Goal: Information Seeking & Learning: Learn about a topic

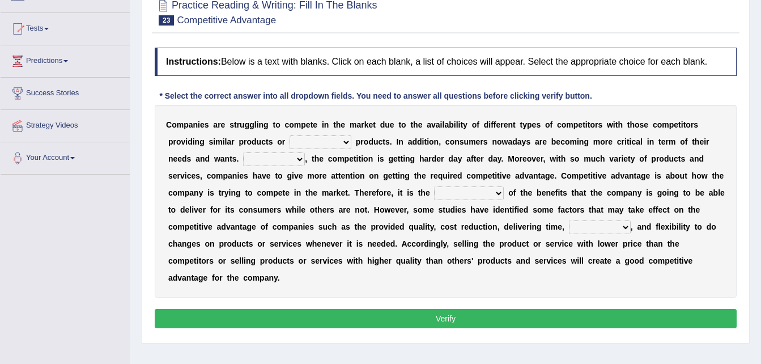
scroll to position [113, 0]
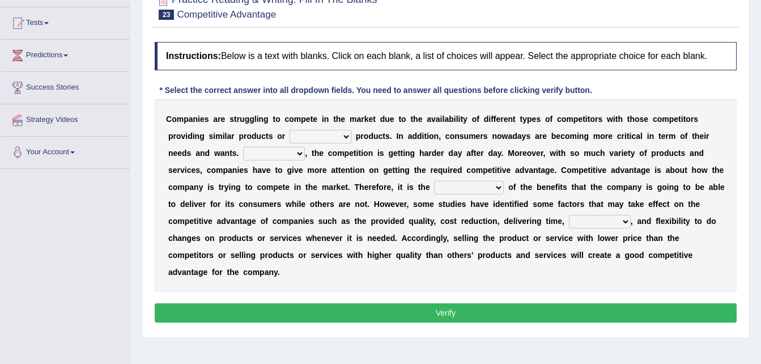
click at [294, 137] on select "constitution restitution substitution institution" at bounding box center [320, 137] width 62 height 14
select select "constitution"
click at [289, 130] on select "constitution restitution substitution institution" at bounding box center [320, 137] width 62 height 14
click at [243, 152] on select "However Instead Additionally Therefore" at bounding box center [274, 154] width 62 height 14
click at [157, 260] on div "C o m p a n i e s a r e s t r u g g l i n g t o c o m p e t e i n t h e m a r k…" at bounding box center [446, 195] width 582 height 193
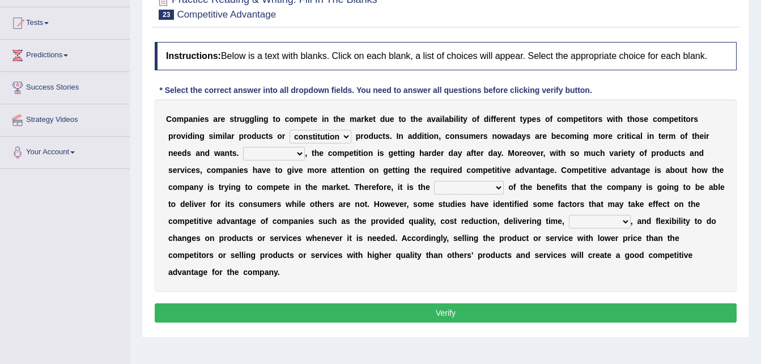
click at [243, 150] on select "However Instead Additionally Therefore" at bounding box center [274, 154] width 62 height 14
select select "Therefore"
click at [243, 147] on select "However Instead Additionally Therefore" at bounding box center [274, 154] width 62 height 14
click at [372, 187] on select "dissemination ordination determination incarnation" at bounding box center [469, 188] width 70 height 14
select select "determination"
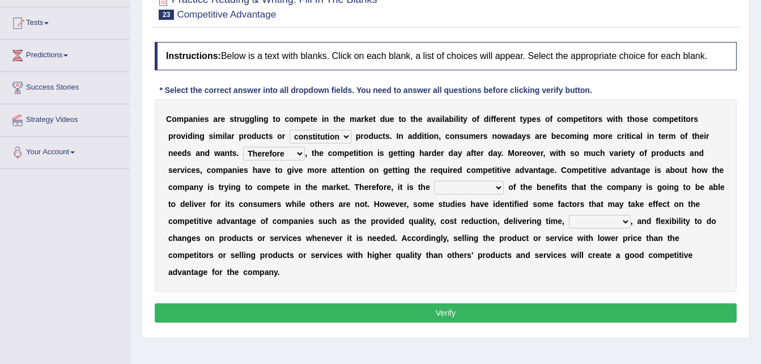
click at [372, 181] on select "dissemination ordination determination incarnation" at bounding box center [469, 188] width 70 height 14
click at [372, 219] on select "captivation aggregation deprivation innovation" at bounding box center [600, 222] width 62 height 14
click at [372, 215] on select "captivation aggregation deprivation innovation" at bounding box center [600, 222] width 62 height 14
click at [372, 222] on select "captivation aggregation deprivation innovation" at bounding box center [600, 222] width 62 height 14
select select "deprivation"
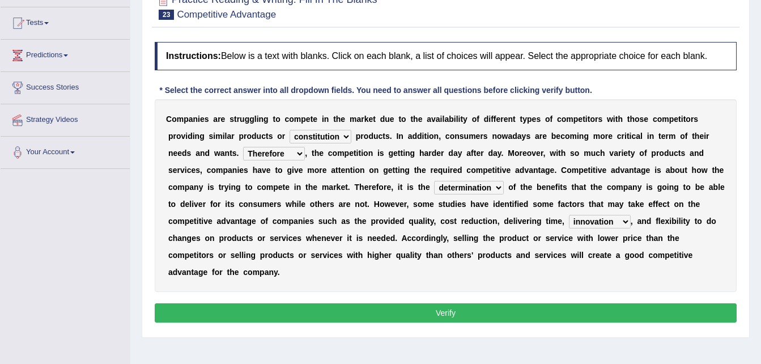
click at [372, 215] on select "captivation aggregation deprivation innovation" at bounding box center [600, 222] width 62 height 14
click at [372, 303] on button "Verify" at bounding box center [446, 312] width 582 height 19
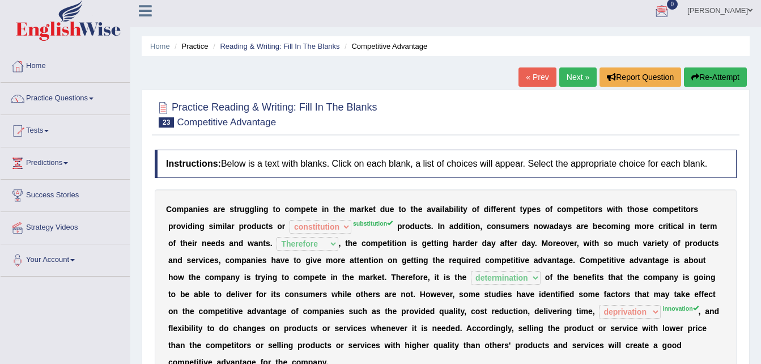
scroll to position [5, 0]
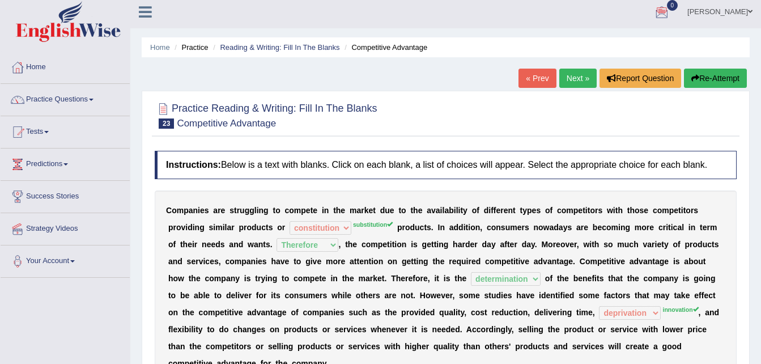
click at [372, 78] on button "Re-Attempt" at bounding box center [715, 78] width 63 height 19
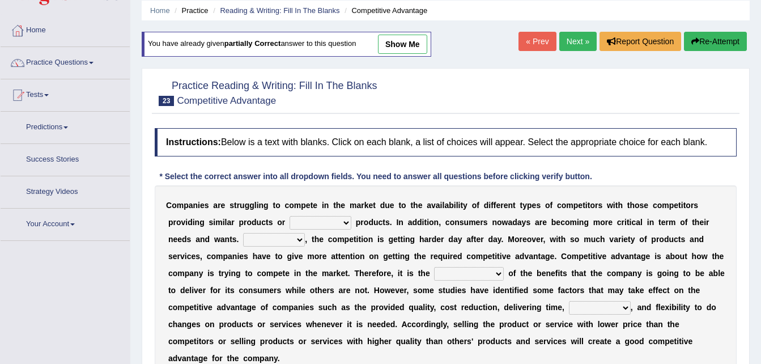
scroll to position [118, 0]
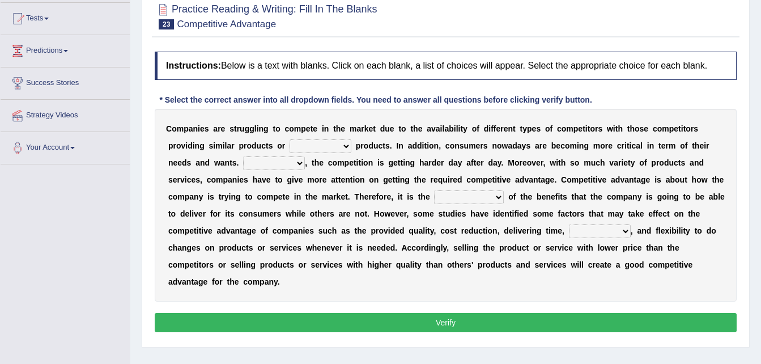
click at [294, 149] on select "constitution restitution substitution institution" at bounding box center [320, 146] width 62 height 14
select select "substitution"
click at [289, 139] on select "constitution restitution substitution institution" at bounding box center [320, 146] width 62 height 14
click at [243, 163] on select "However Instead Additionally Therefore" at bounding box center [274, 163] width 62 height 14
select select "Therefore"
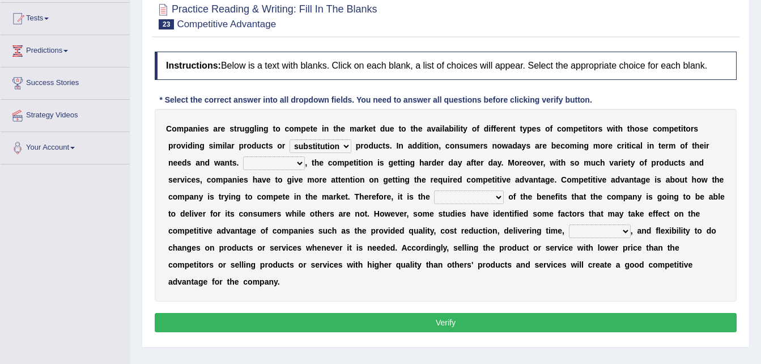
click at [243, 156] on select "However Instead Additionally Therefore" at bounding box center [274, 163] width 62 height 14
click at [434, 198] on select "dissemination ordination determination incarnation" at bounding box center [469, 197] width 70 height 14
select select "determination"
click at [434, 190] on select "dissemination ordination determination incarnation" at bounding box center [469, 197] width 70 height 14
click at [569, 231] on select "captivation aggregation deprivation innovation" at bounding box center [600, 231] width 62 height 14
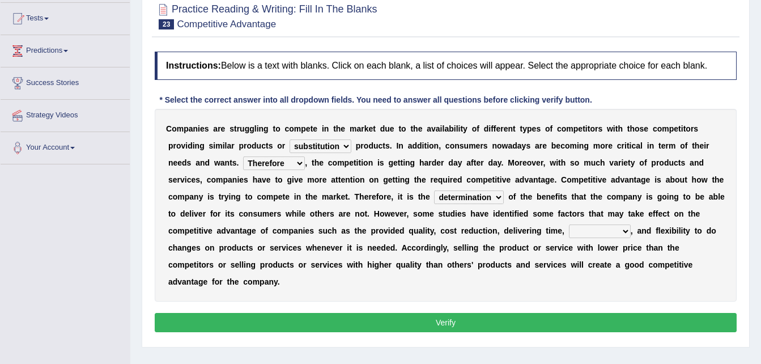
select select "innovation"
click at [569, 224] on select "captivation aggregation deprivation innovation" at bounding box center [600, 231] width 62 height 14
click at [447, 313] on button "Verify" at bounding box center [446, 322] width 582 height 19
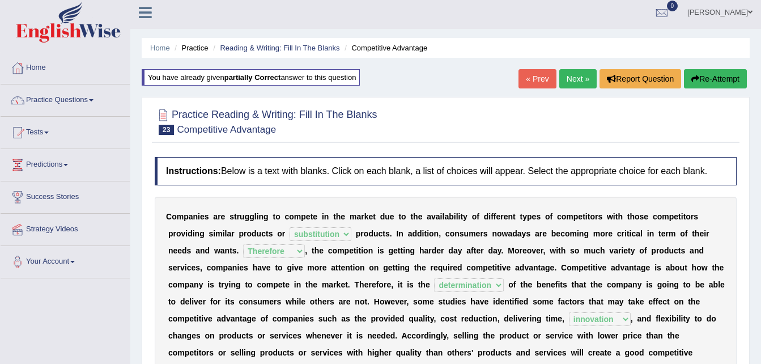
scroll to position [0, 0]
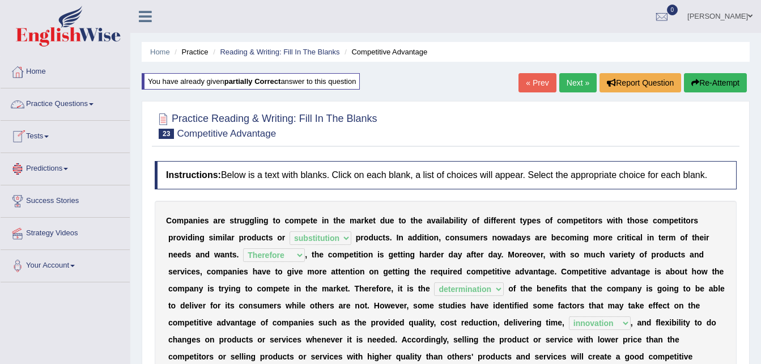
click at [87, 104] on link "Practice Questions" at bounding box center [65, 102] width 129 height 28
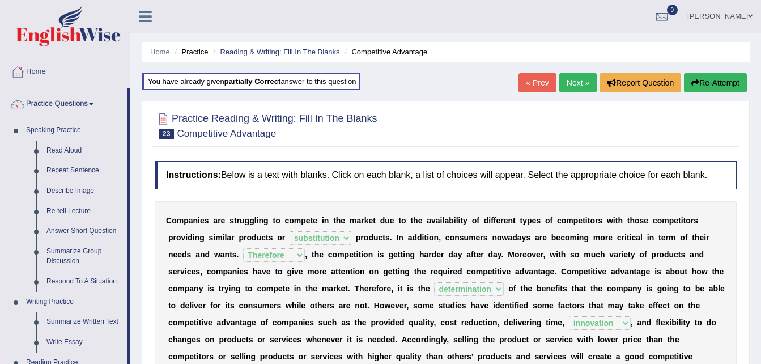
click at [572, 83] on link "Next »" at bounding box center [577, 82] width 37 height 19
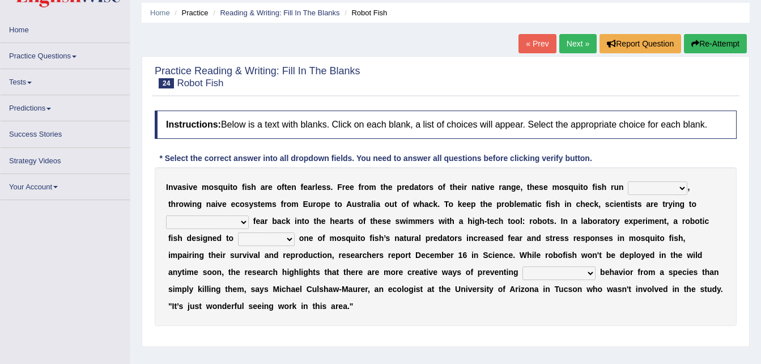
scroll to position [57, 0]
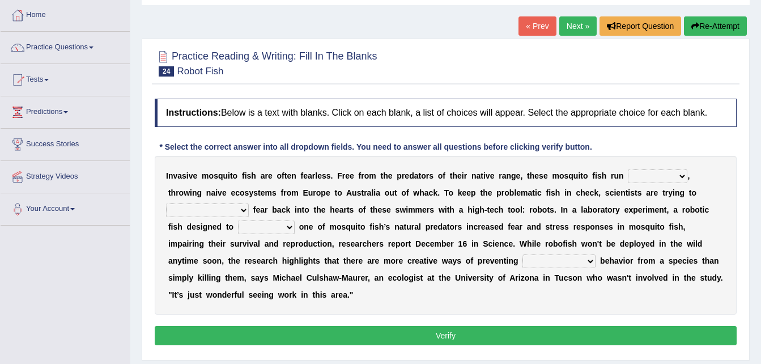
click at [648, 176] on select "occupant flippant rampant concordant" at bounding box center [656, 176] width 59 height 14
select select "rampant"
click at [627, 169] on select "occupant flippant rampant concordant" at bounding box center [656, 176] width 59 height 14
click at [249, 203] on select "accept spike strike [PERSON_NAME]" at bounding box center [207, 210] width 83 height 14
select select "accept"
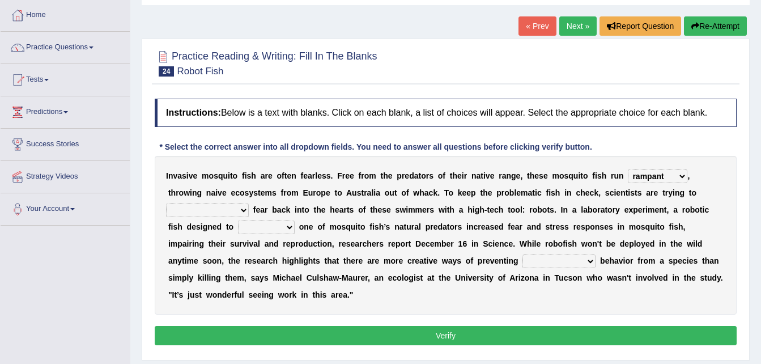
click at [249, 203] on select "accept spike strike drake" at bounding box center [207, 210] width 83 height 14
click at [294, 220] on select "bequest mimic battle conquest" at bounding box center [266, 227] width 57 height 14
select select "conquest"
click at [294, 220] on select "bequest mimic battle conquest" at bounding box center [266, 227] width 57 height 14
click at [522, 260] on select "unprivileged unprecedented uncharted unwanted" at bounding box center [558, 261] width 73 height 14
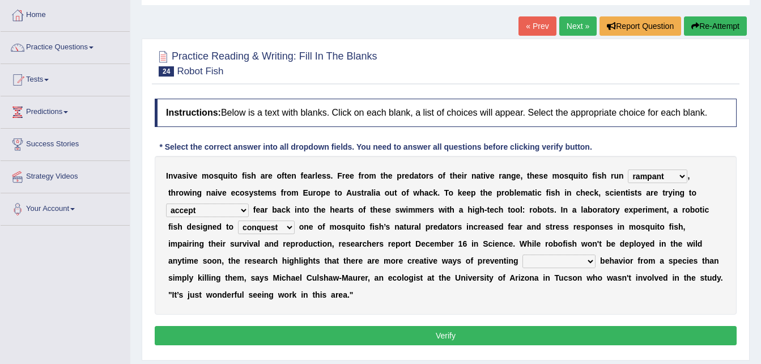
select select "unprecedented"
click at [522, 254] on select "unprivileged unprecedented uncharted unwanted" at bounding box center [558, 261] width 73 height 14
click at [458, 326] on button "Verify" at bounding box center [446, 335] width 582 height 19
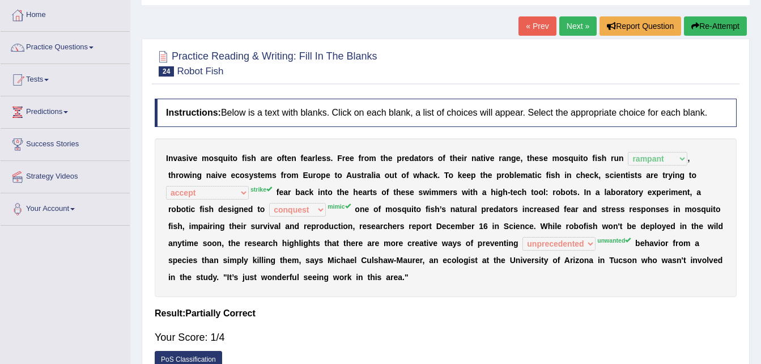
click at [708, 29] on button "Re-Attempt" at bounding box center [715, 25] width 63 height 19
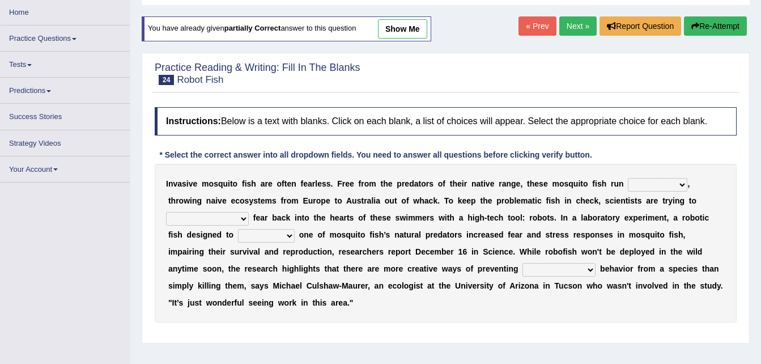
click at [649, 181] on select "occupant flippant rampant concordant" at bounding box center [656, 185] width 59 height 14
select select "rampant"
click at [627, 178] on select "occupant flippant rampant concordant" at bounding box center [656, 185] width 59 height 14
click at [249, 212] on select "accept spike strike drake" at bounding box center [207, 219] width 83 height 14
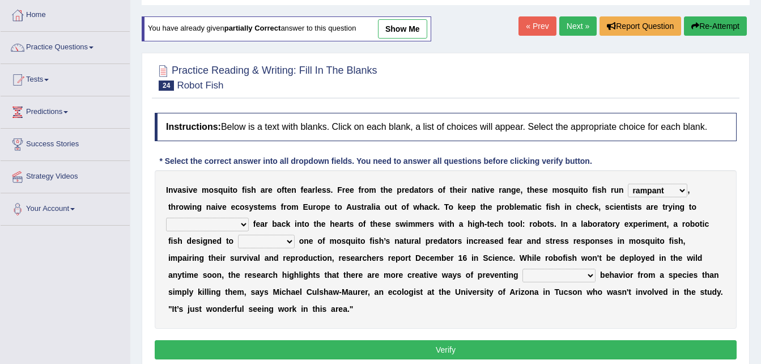
select select "strike"
click at [249, 217] on select "accept spike strike drake" at bounding box center [207, 224] width 83 height 14
click at [294, 234] on select "bequest mimic battle conquest" at bounding box center [266, 241] width 57 height 14
select select "mimic"
click at [294, 234] on select "bequest mimic battle conquest" at bounding box center [266, 241] width 57 height 14
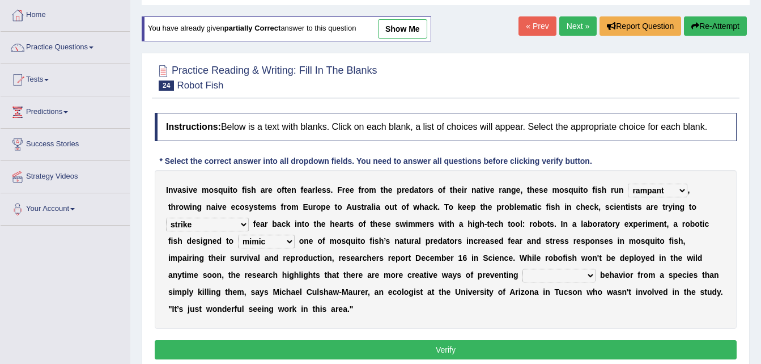
click at [522, 274] on select "unprivileged unprecedented uncharted unwanted" at bounding box center [558, 275] width 73 height 14
select select "unwanted"
click at [522, 268] on select "unprivileged unprecedented uncharted unwanted" at bounding box center [558, 275] width 73 height 14
click at [408, 340] on button "Verify" at bounding box center [446, 349] width 582 height 19
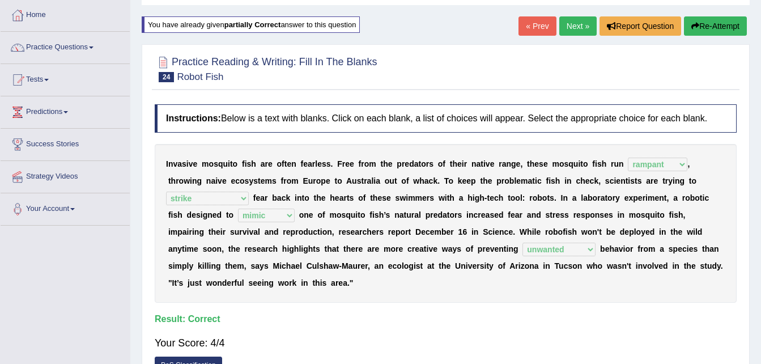
click at [578, 23] on link "Next »" at bounding box center [577, 25] width 37 height 19
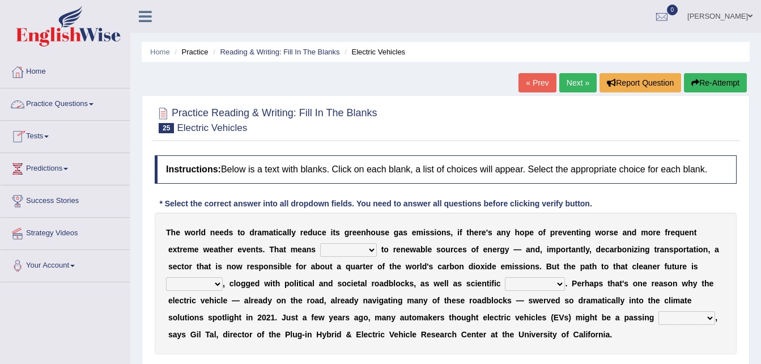
click at [82, 106] on link "Practice Questions" at bounding box center [65, 102] width 129 height 28
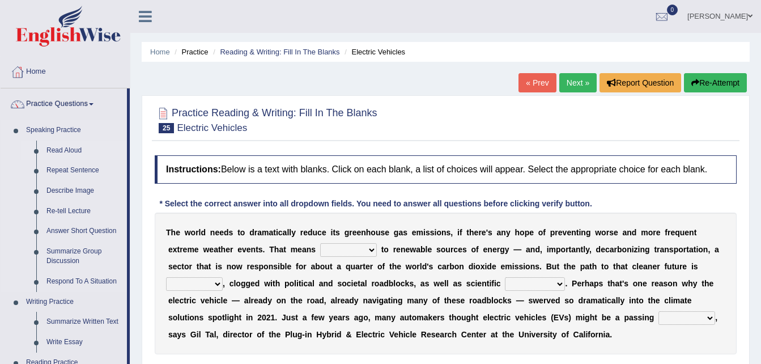
click at [74, 152] on link "Read Aloud" at bounding box center [84, 150] width 86 height 20
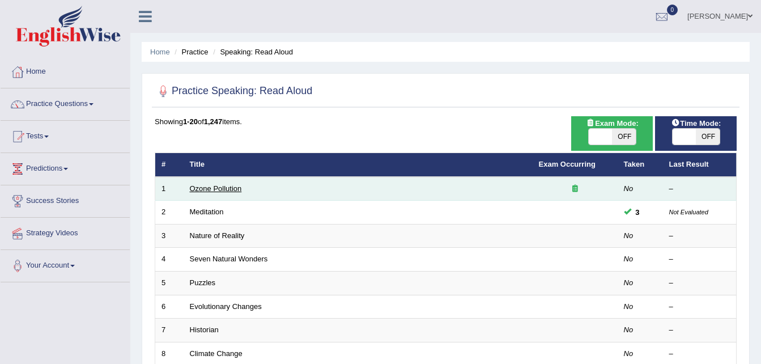
click at [221, 187] on link "Ozone Pollution" at bounding box center [216, 188] width 52 height 8
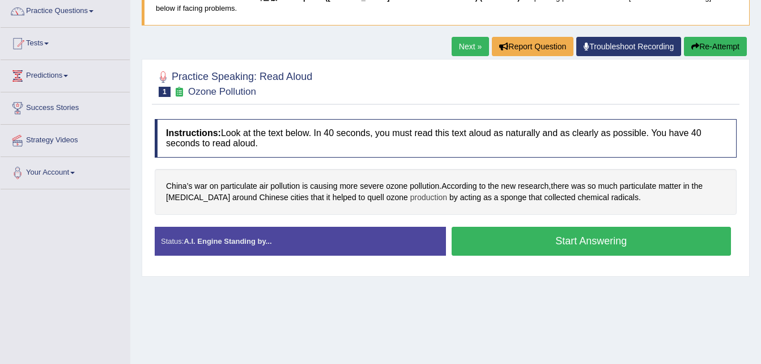
scroll to position [113, 0]
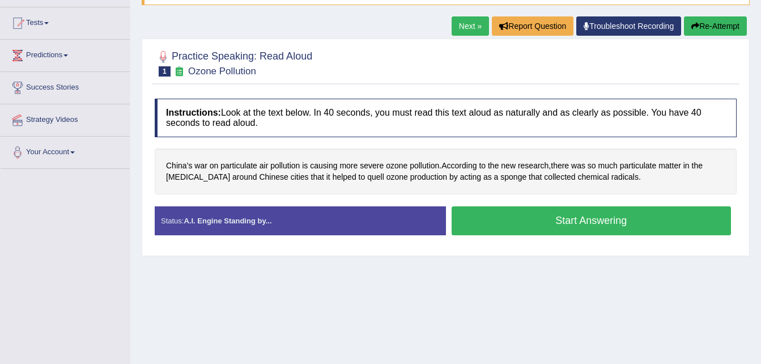
drag, startPoint x: 580, startPoint y: 224, endPoint x: 505, endPoint y: 222, distance: 75.3
click at [580, 223] on button "Start Answering" at bounding box center [591, 220] width 280 height 29
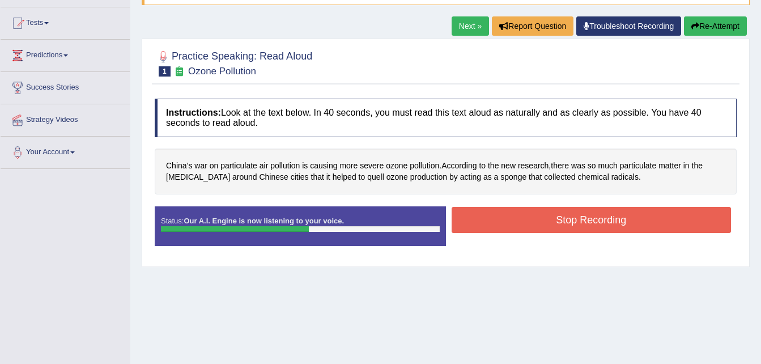
click at [588, 216] on button "Stop Recording" at bounding box center [591, 220] width 280 height 26
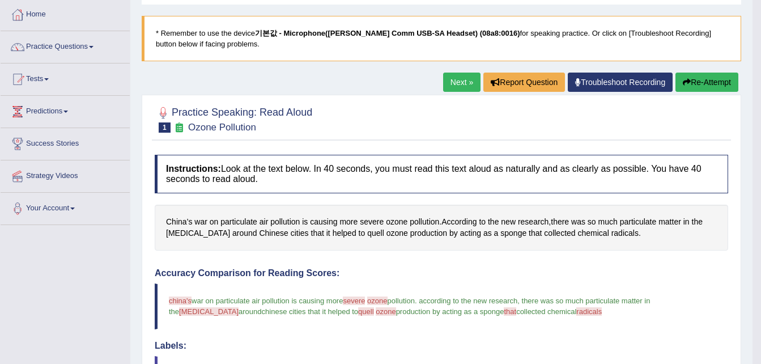
scroll to position [57, 0]
click at [717, 82] on button "Re-Attempt" at bounding box center [706, 82] width 63 height 19
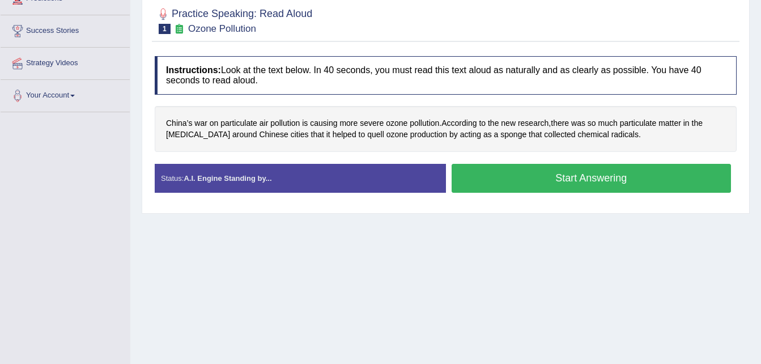
click at [618, 180] on button "Start Answering" at bounding box center [591, 178] width 280 height 29
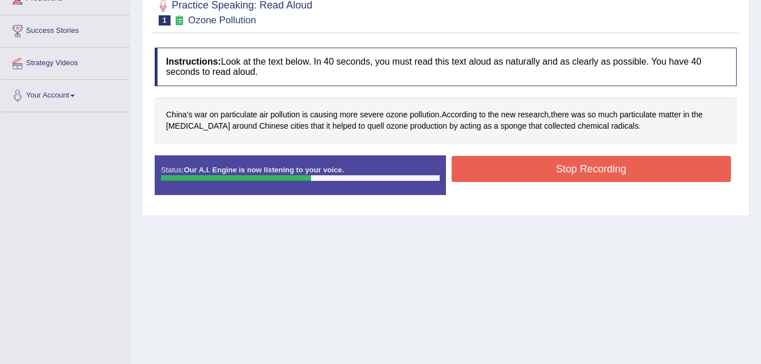
click at [584, 170] on button "Stop Recording" at bounding box center [591, 169] width 280 height 26
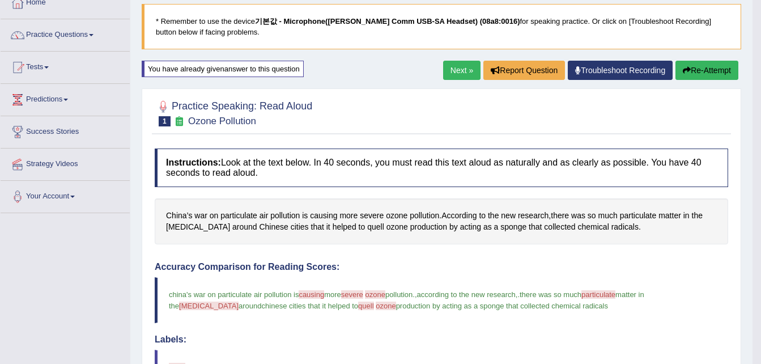
scroll to position [57, 0]
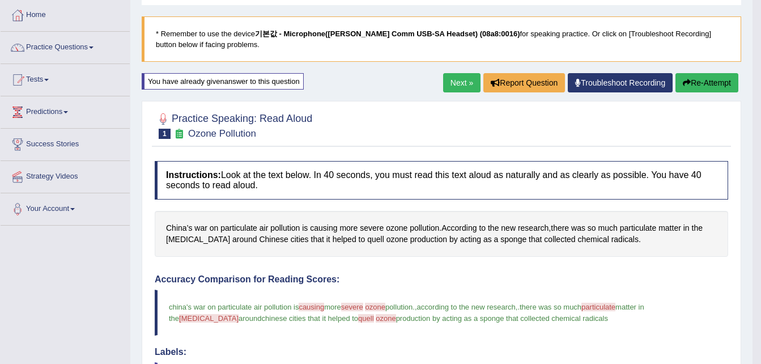
click at [696, 81] on button "Re-Attempt" at bounding box center [706, 82] width 63 height 19
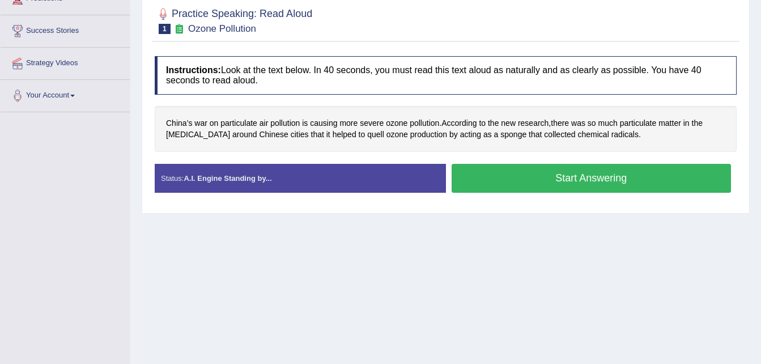
click at [578, 178] on button "Start Answering" at bounding box center [591, 178] width 280 height 29
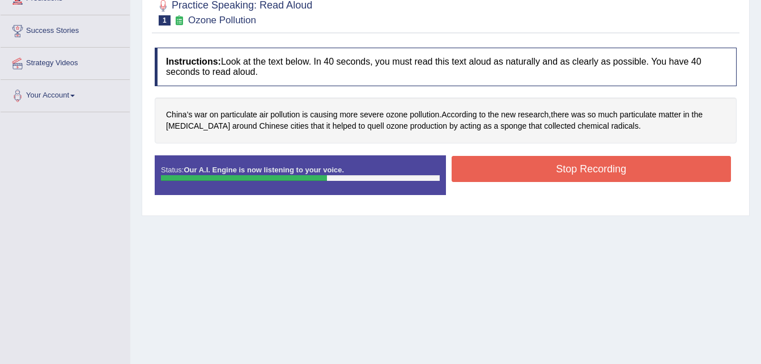
click at [590, 169] on button "Stop Recording" at bounding box center [591, 169] width 280 height 26
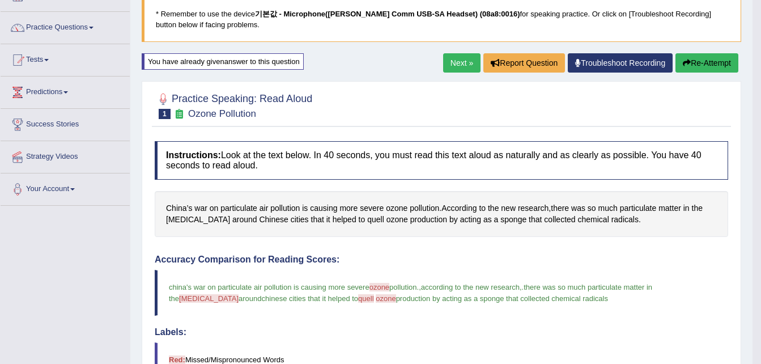
scroll to position [64, 0]
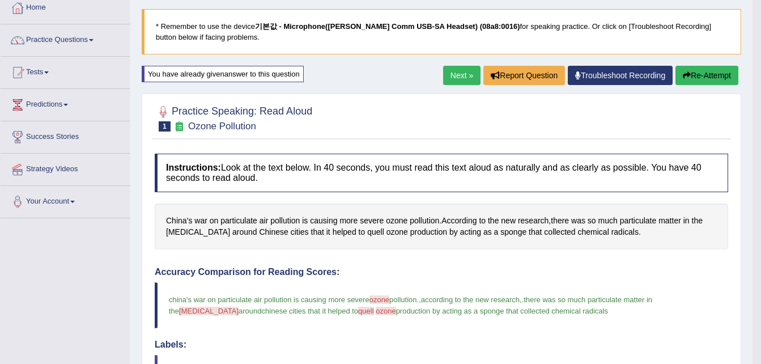
click at [711, 73] on button "Re-Attempt" at bounding box center [706, 75] width 63 height 19
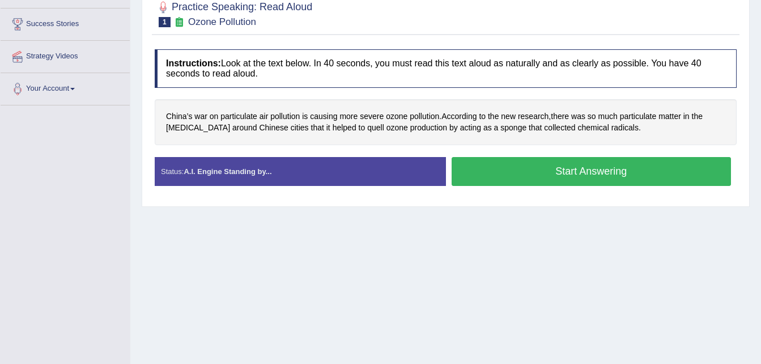
scroll to position [177, 0]
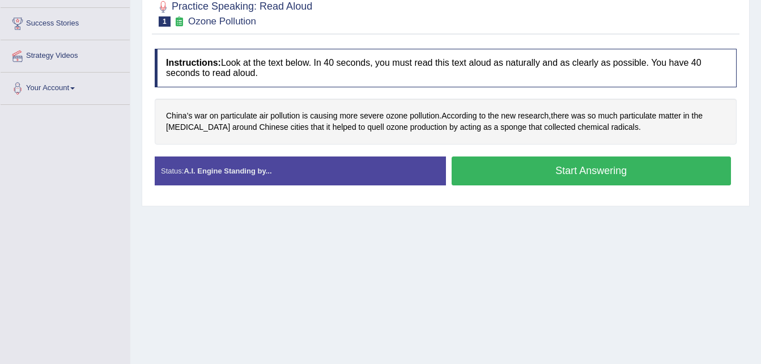
click at [573, 172] on button "Start Answering" at bounding box center [591, 170] width 280 height 29
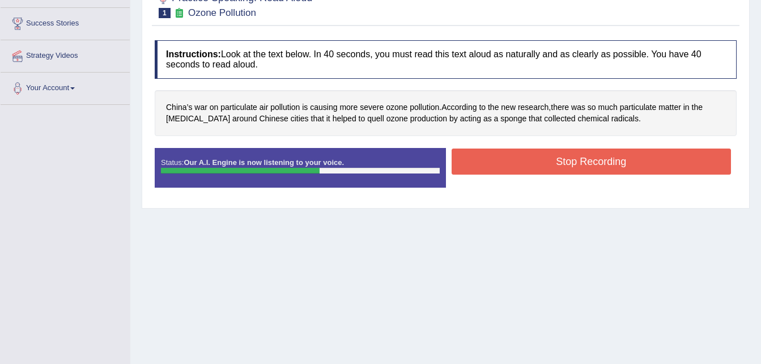
click at [597, 163] on button "Stop Recording" at bounding box center [591, 161] width 280 height 26
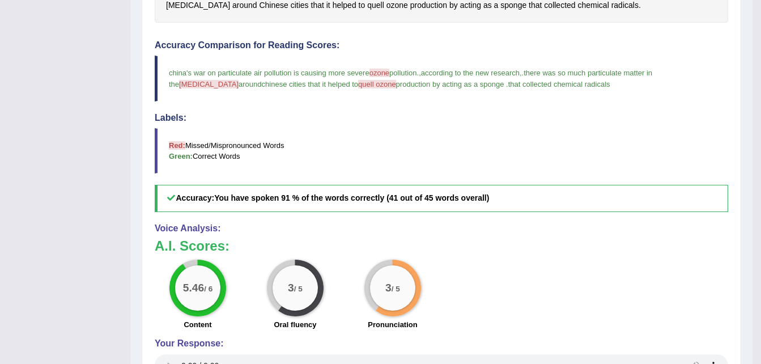
scroll to position [234, 0]
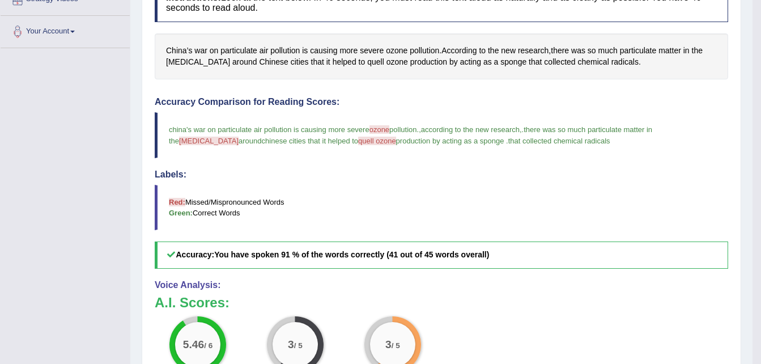
click at [358, 139] on span "quell ozone" at bounding box center [377, 140] width 38 height 8
click at [367, 63] on span "quell" at bounding box center [375, 62] width 17 height 12
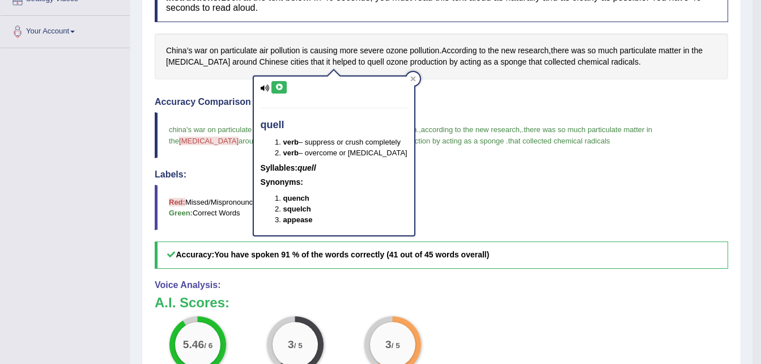
click at [278, 88] on icon at bounding box center [279, 87] width 8 height 7
click at [278, 86] on icon at bounding box center [279, 87] width 8 height 7
click at [278, 84] on icon at bounding box center [279, 87] width 8 height 7
click at [280, 87] on icon at bounding box center [279, 87] width 8 height 7
click at [281, 87] on icon at bounding box center [279, 87] width 8 height 7
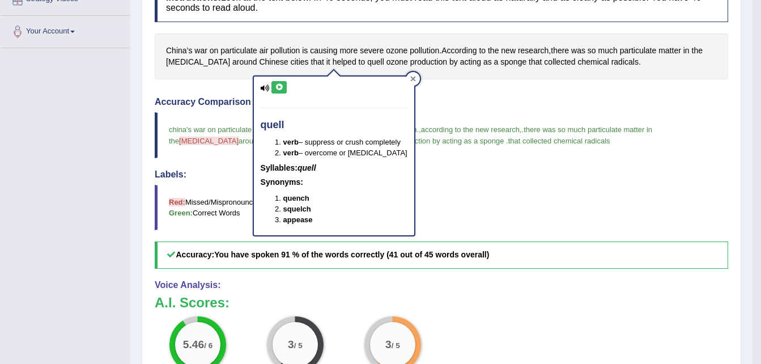
click at [410, 76] on icon at bounding box center [413, 79] width 6 height 6
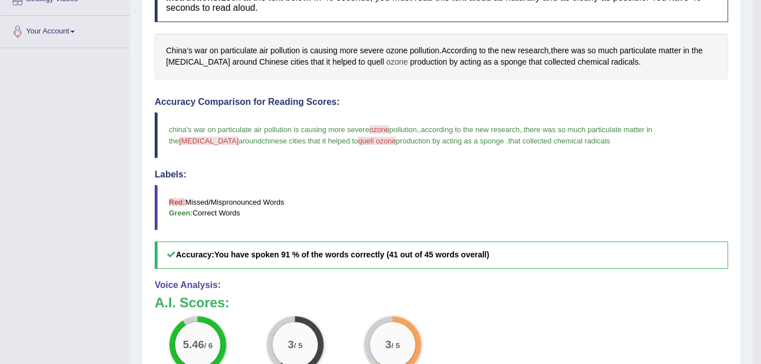
click at [386, 61] on span "ozone" at bounding box center [397, 62] width 22 height 12
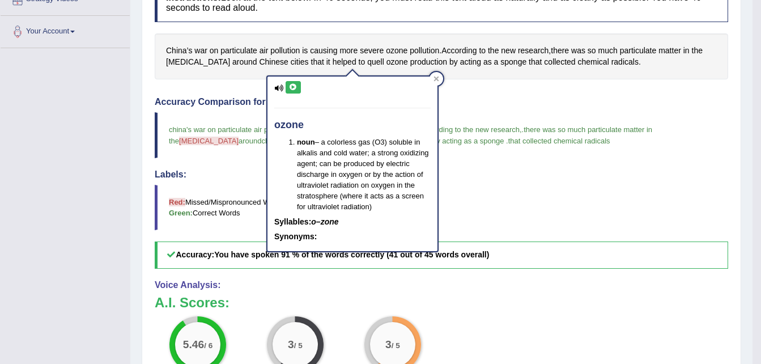
click at [297, 86] on button at bounding box center [292, 87] width 15 height 12
click at [295, 88] on icon at bounding box center [293, 87] width 8 height 7
click at [436, 80] on icon at bounding box center [436, 79] width 6 height 6
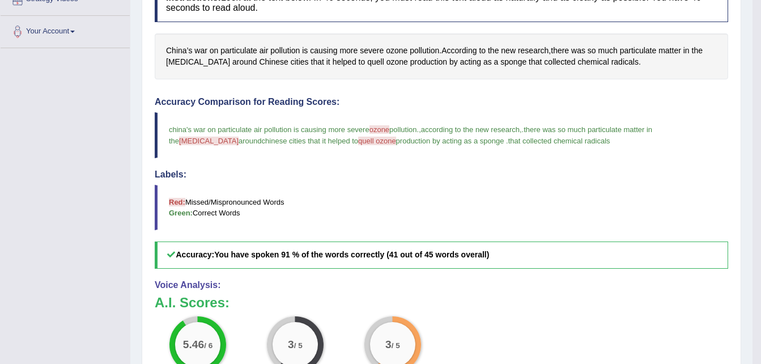
click at [409, 101] on h4 "Accuracy Comparison for Reading Scores:" at bounding box center [441, 102] width 573 height 10
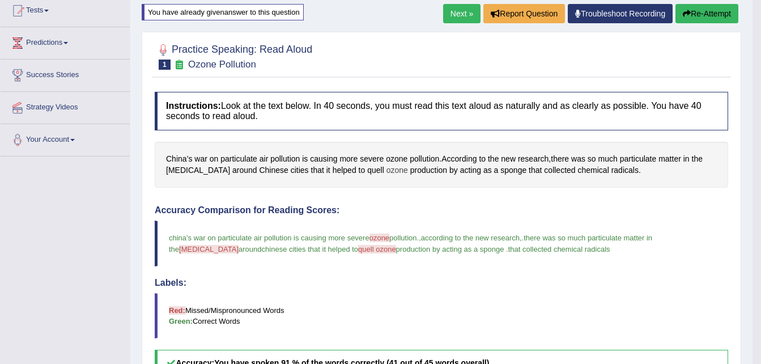
scroll to position [121, 0]
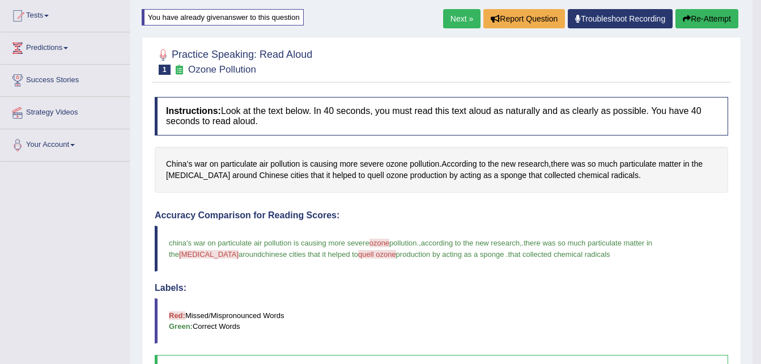
click at [718, 20] on button "Re-Attempt" at bounding box center [706, 18] width 63 height 19
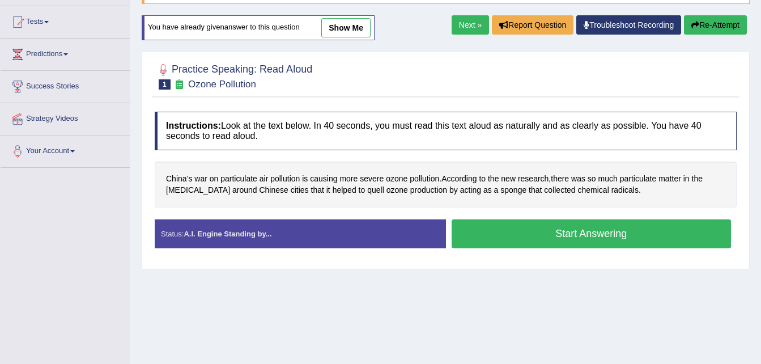
click at [569, 236] on button "Start Answering" at bounding box center [591, 233] width 280 height 29
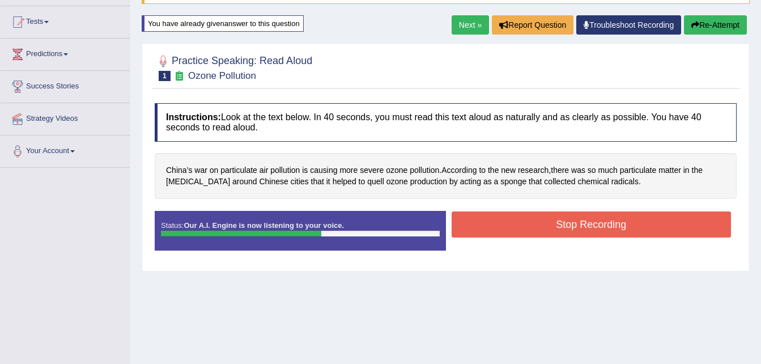
click at [600, 228] on button "Stop Recording" at bounding box center [591, 224] width 280 height 26
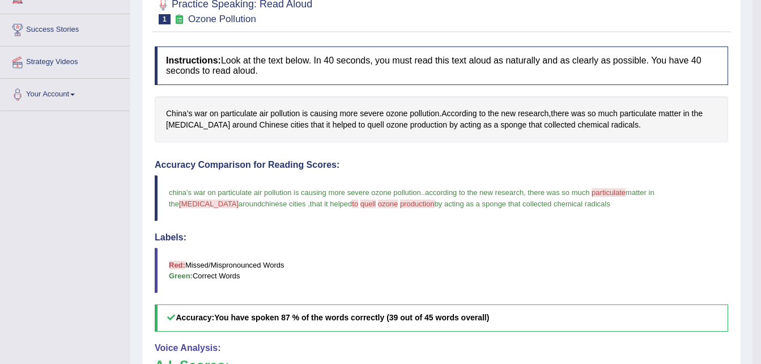
scroll to position [114, 0]
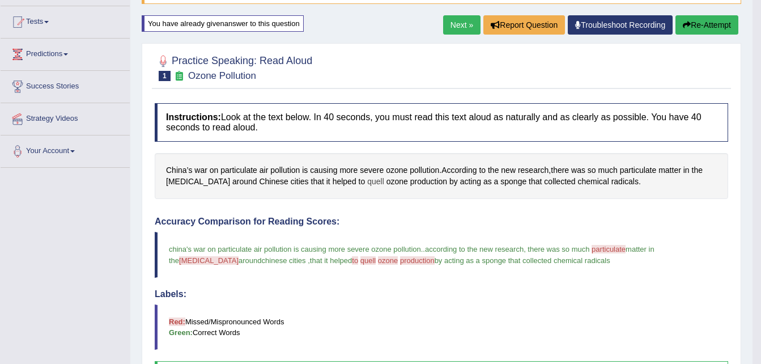
click at [367, 181] on span "quell" at bounding box center [375, 182] width 17 height 12
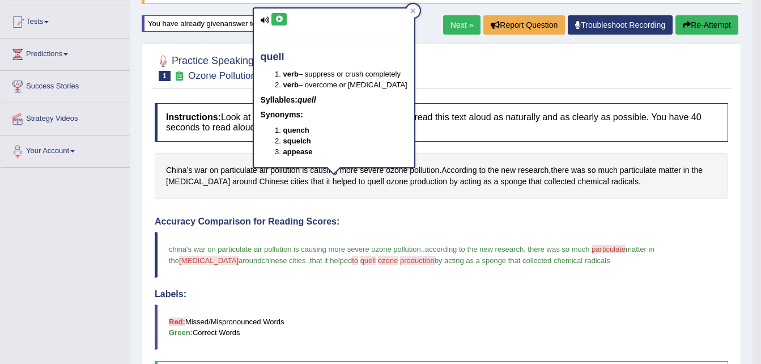
click at [281, 18] on icon at bounding box center [279, 19] width 8 height 7
click at [410, 10] on icon at bounding box center [413, 11] width 6 height 6
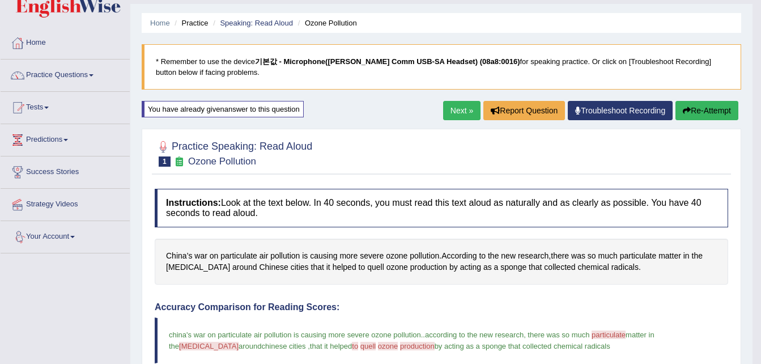
scroll to position [0, 0]
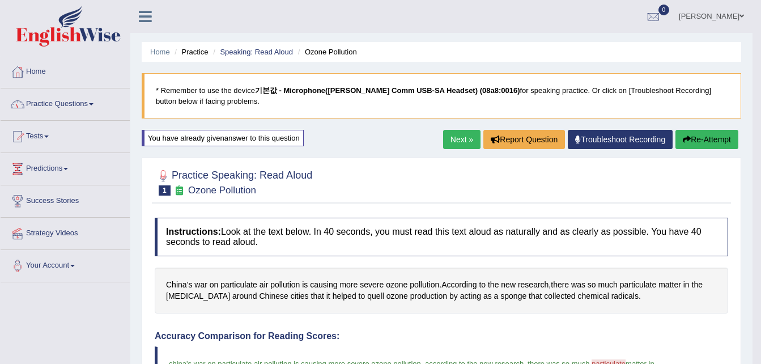
click at [460, 144] on link "Next »" at bounding box center [461, 139] width 37 height 19
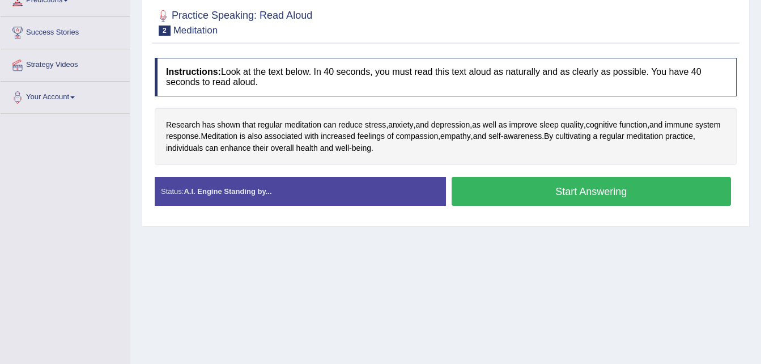
scroll to position [170, 0]
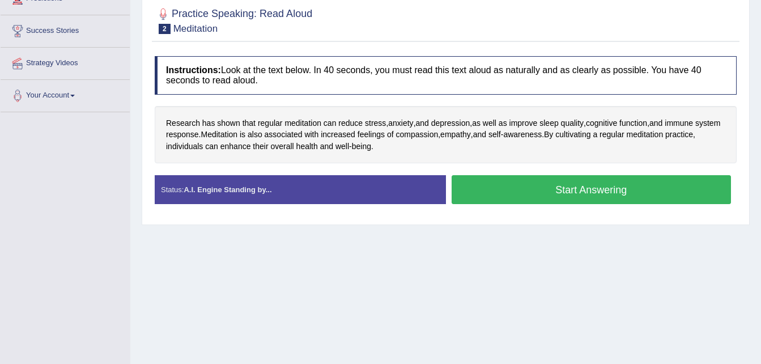
click at [578, 190] on button "Start Answering" at bounding box center [591, 189] width 280 height 29
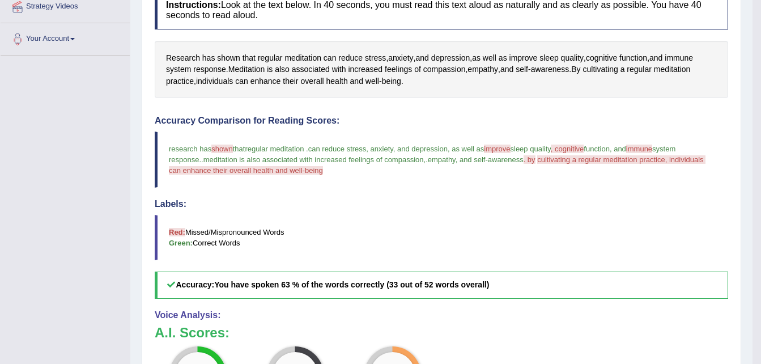
scroll to position [113, 0]
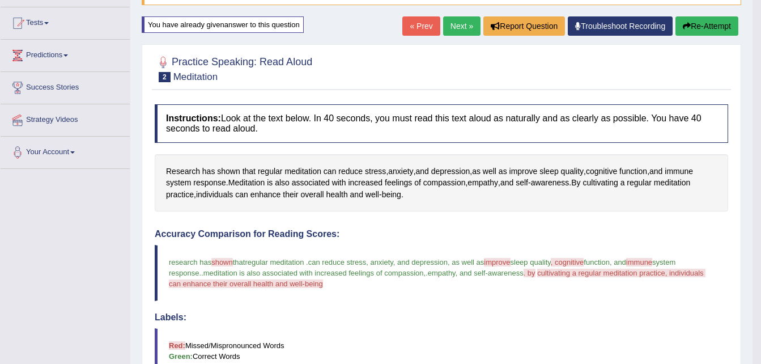
click at [710, 23] on button "Re-Attempt" at bounding box center [706, 25] width 63 height 19
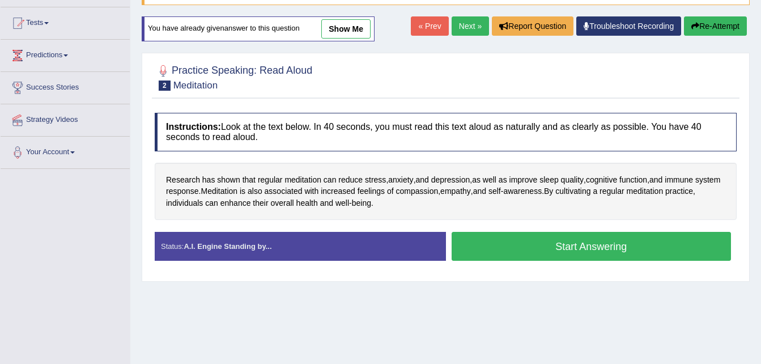
drag, startPoint x: 571, startPoint y: 250, endPoint x: 460, endPoint y: 248, distance: 111.0
click at [571, 250] on button "Start Answering" at bounding box center [591, 246] width 280 height 29
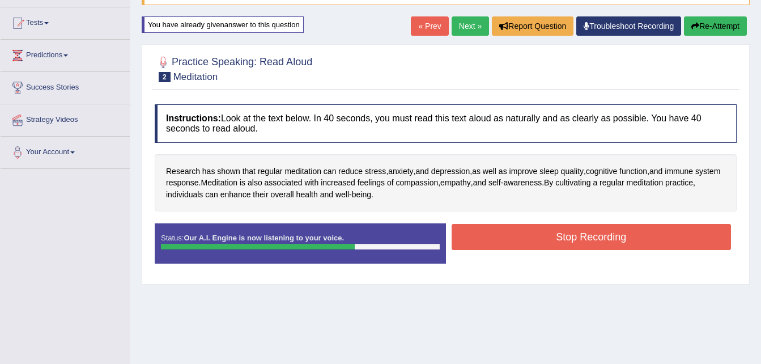
click at [593, 240] on button "Stop Recording" at bounding box center [591, 237] width 280 height 26
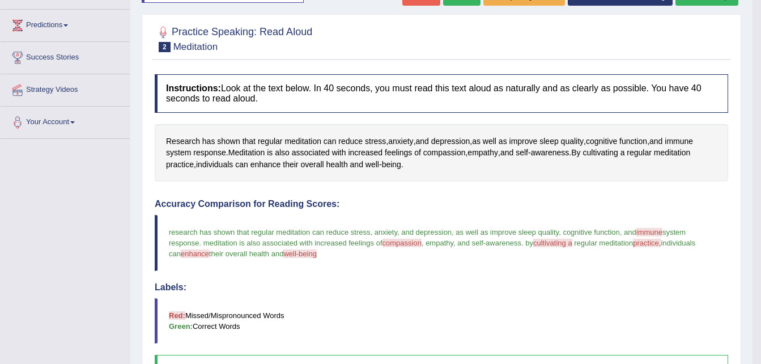
scroll to position [113, 0]
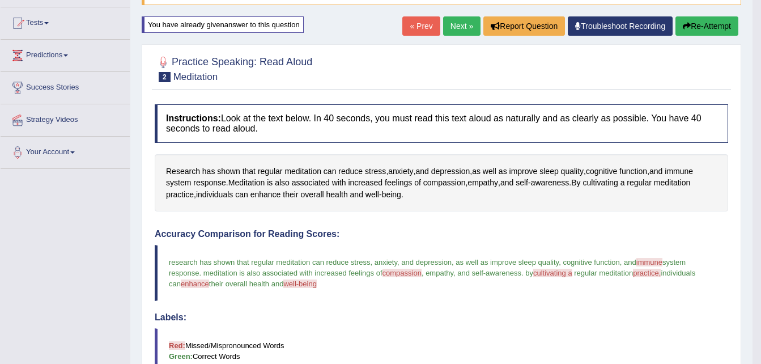
click at [381, 195] on div "Research has shown that regular meditation can reduce stress , anxiety , and de…" at bounding box center [441, 183] width 573 height 58
click at [379, 194] on span "well" at bounding box center [372, 195] width 14 height 12
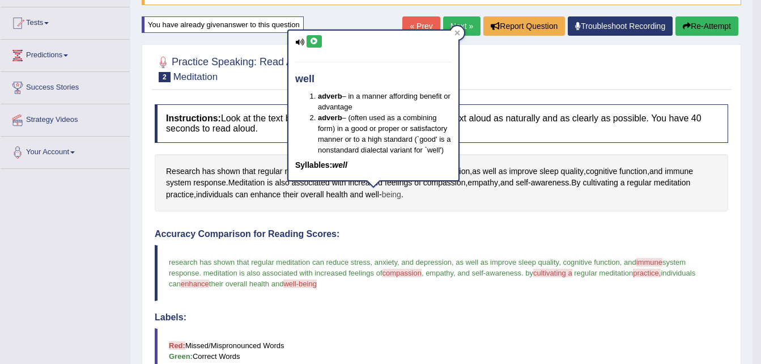
click at [394, 194] on span "being" at bounding box center [391, 195] width 19 height 12
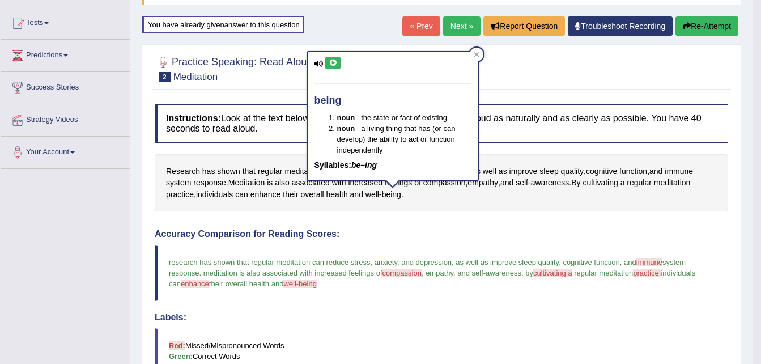
click at [330, 61] on icon at bounding box center [332, 62] width 8 height 7
click at [478, 53] on icon at bounding box center [475, 54] width 5 height 5
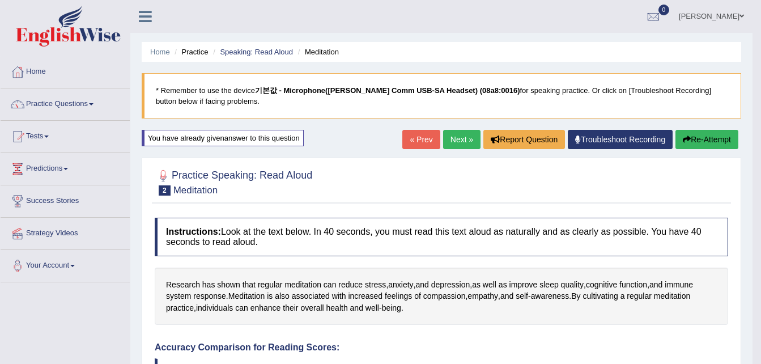
scroll to position [170, 0]
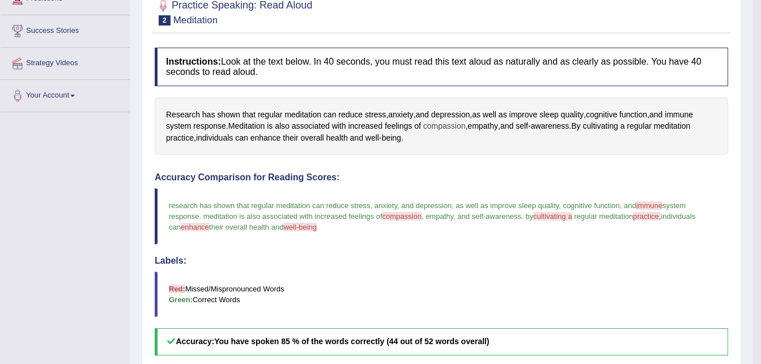
click at [447, 127] on span "compassion" at bounding box center [444, 126] width 42 height 12
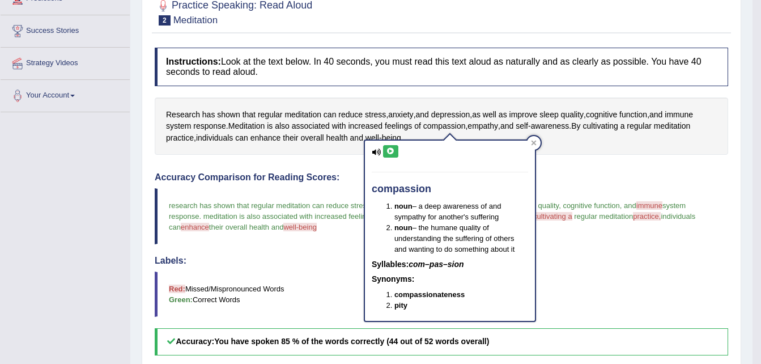
click at [391, 150] on icon at bounding box center [390, 151] width 8 height 7
click at [278, 252] on div "Accuracy Comparison for Reading Scores: research has shown that regular meditat…" at bounding box center [441, 263] width 573 height 182
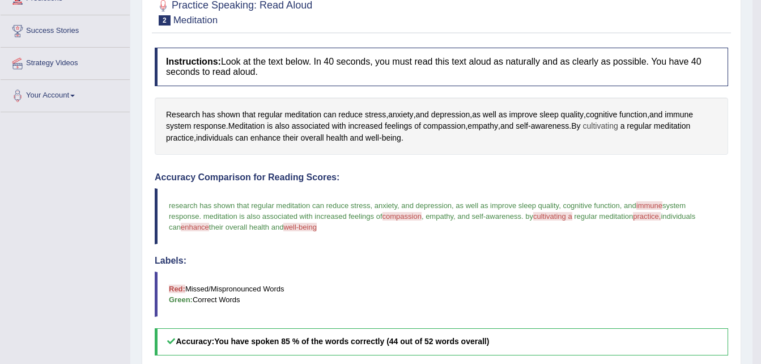
click at [617, 123] on span "cultivating" at bounding box center [599, 126] width 35 height 12
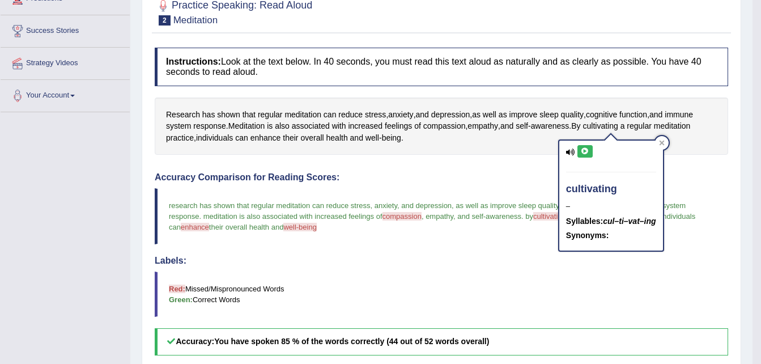
click at [590, 149] on button at bounding box center [584, 151] width 15 height 12
click at [473, 261] on h4 "Labels:" at bounding box center [441, 260] width 573 height 10
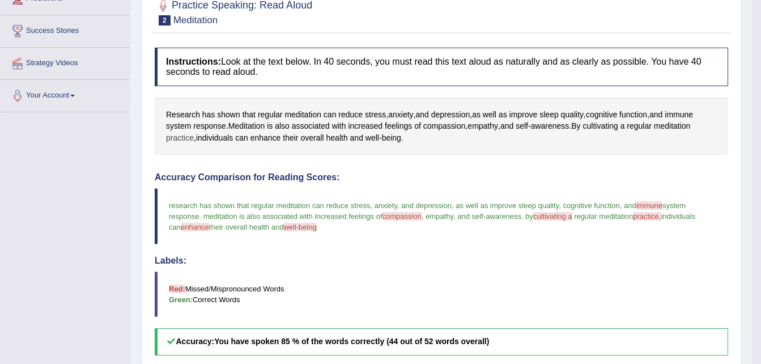
click at [180, 136] on span "practice" at bounding box center [180, 138] width 28 height 12
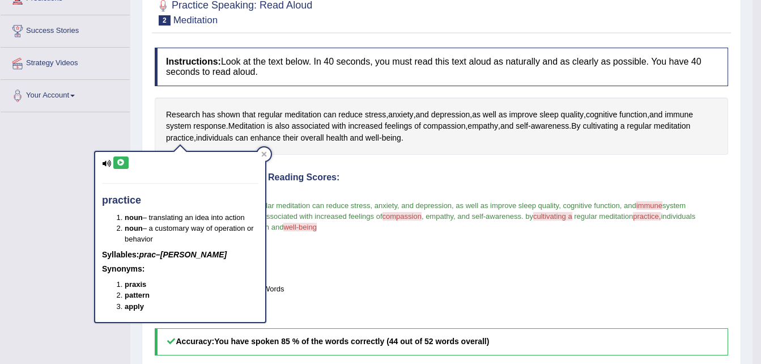
click at [121, 162] on icon at bounding box center [121, 162] width 8 height 7
click at [475, 178] on h4 "Accuracy Comparison for Reading Scores:" at bounding box center [441, 177] width 573 height 10
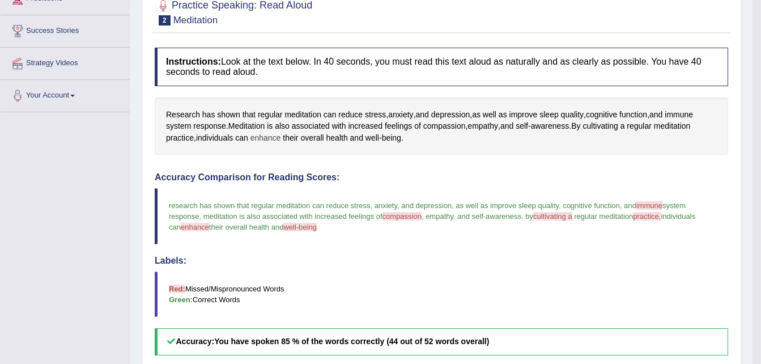
click at [270, 136] on span "enhance" at bounding box center [265, 138] width 31 height 12
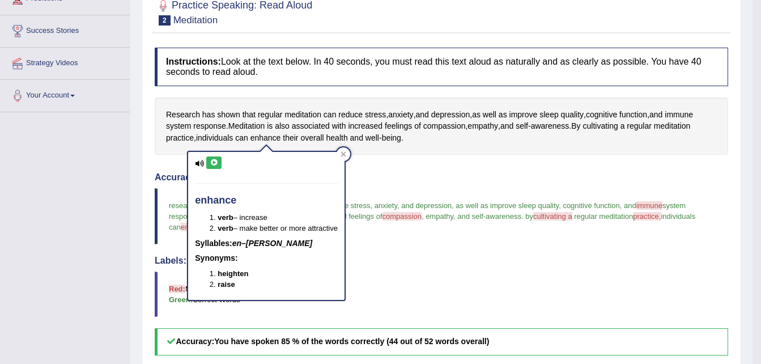
click at [212, 161] on icon at bounding box center [214, 162] width 8 height 7
click at [343, 153] on icon at bounding box center [343, 154] width 6 height 6
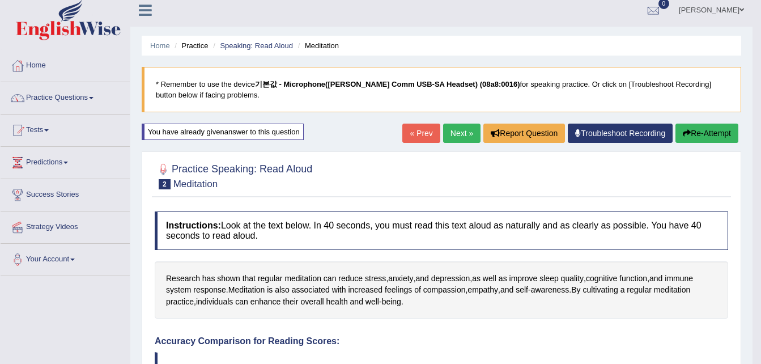
scroll to position [0, 0]
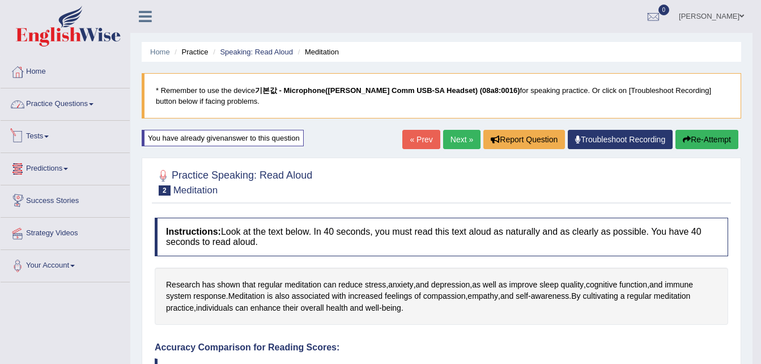
click at [78, 106] on link "Practice Questions" at bounding box center [65, 102] width 129 height 28
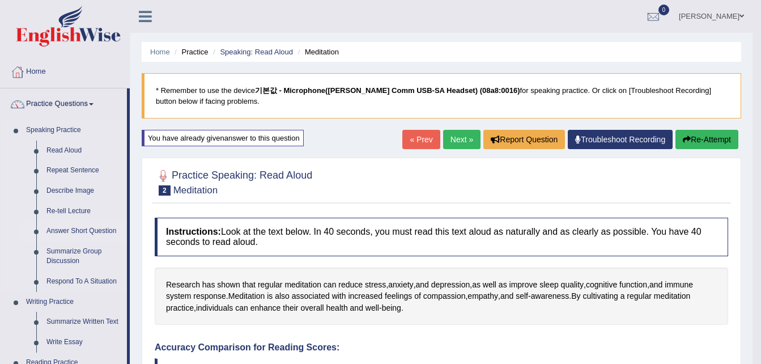
click at [96, 228] on link "Answer Short Question" at bounding box center [84, 231] width 86 height 20
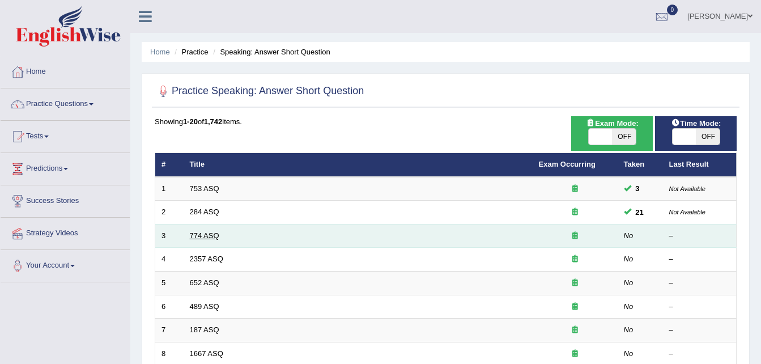
click at [207, 233] on link "774 ASQ" at bounding box center [204, 235] width 29 height 8
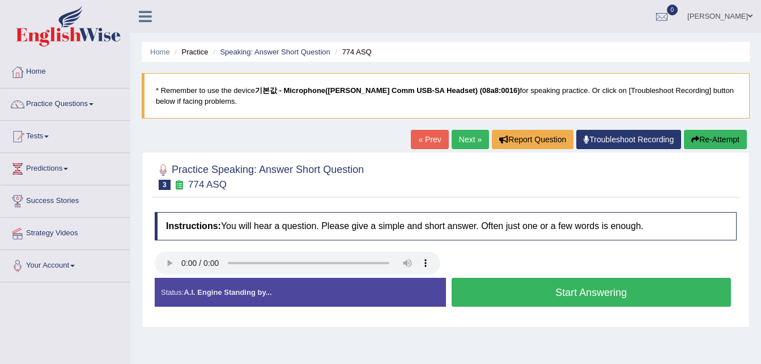
click at [583, 294] on button "Start Answering" at bounding box center [591, 292] width 280 height 29
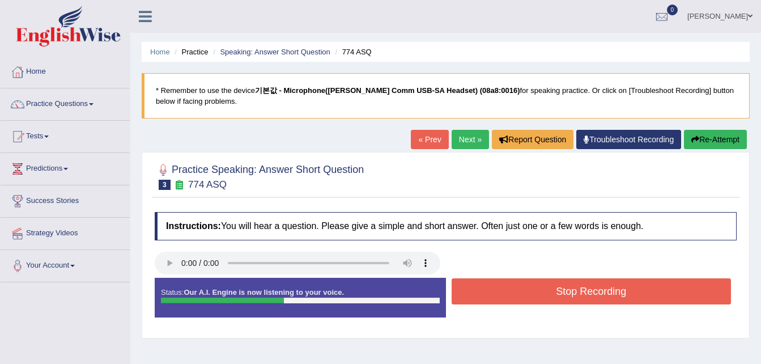
click at [573, 293] on button "Stop Recording" at bounding box center [591, 291] width 280 height 26
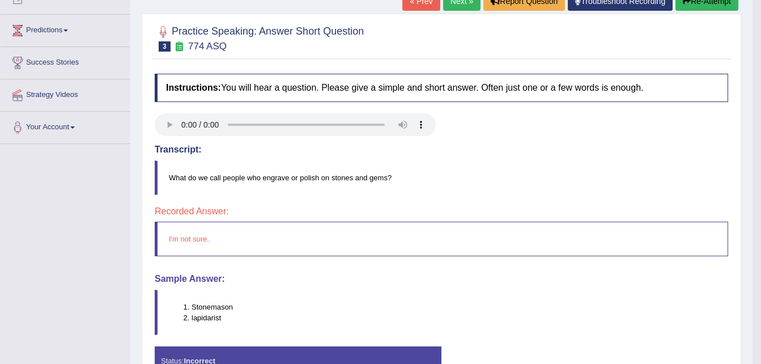
scroll to position [113, 0]
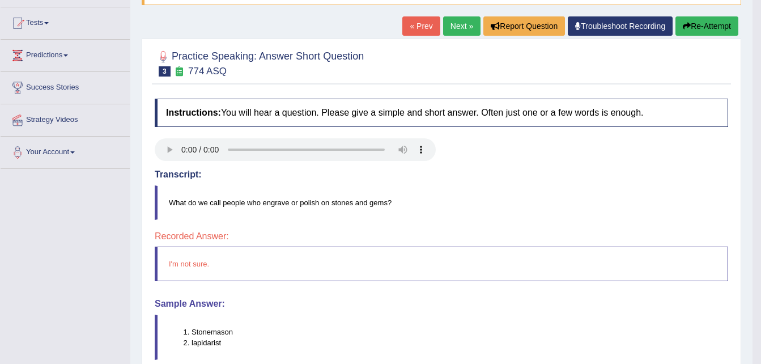
drag, startPoint x: 389, startPoint y: 203, endPoint x: 258, endPoint y: 202, distance: 130.8
click at [258, 202] on blockquote "What do we call people who engrave or polish on stones and gems?" at bounding box center [441, 202] width 573 height 35
click at [707, 24] on button "Re-Attempt" at bounding box center [706, 25] width 63 height 19
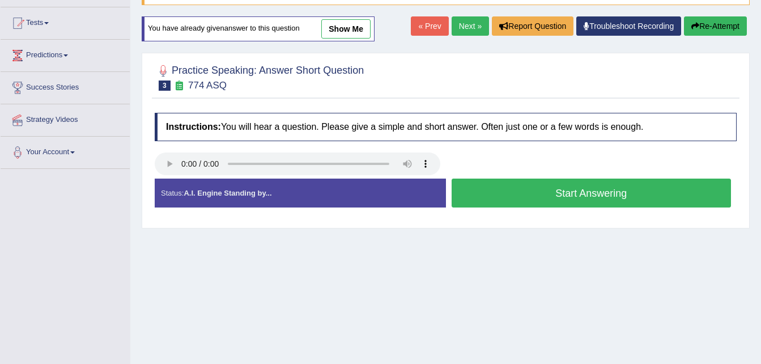
click at [590, 196] on button "Start Answering" at bounding box center [591, 192] width 280 height 29
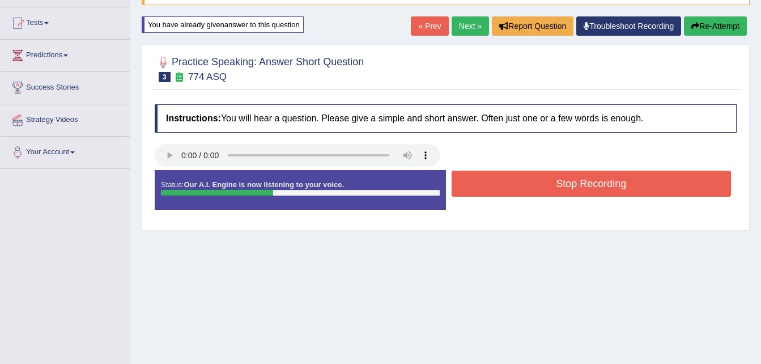
click at [584, 190] on button "Stop Recording" at bounding box center [591, 183] width 280 height 26
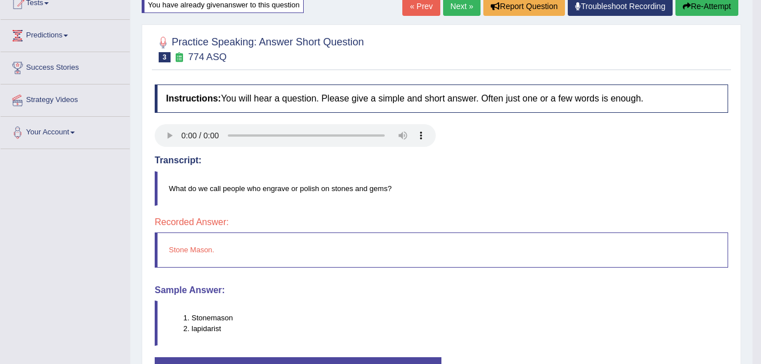
scroll to position [113, 0]
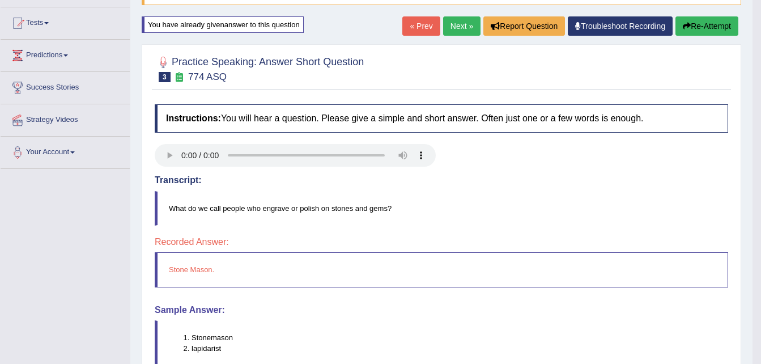
click at [712, 23] on button "Re-Attempt" at bounding box center [706, 25] width 63 height 19
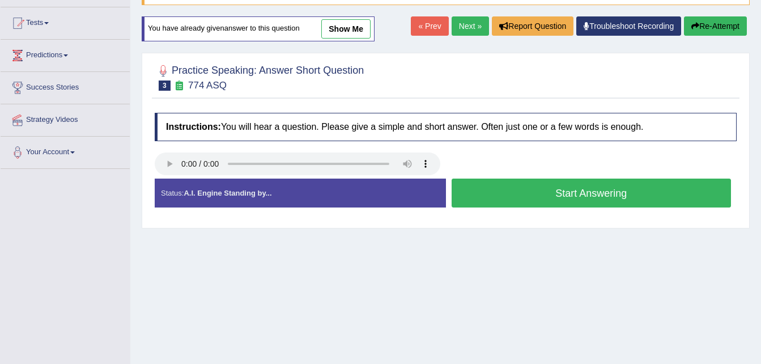
click at [578, 191] on button "Start Answering" at bounding box center [591, 192] width 280 height 29
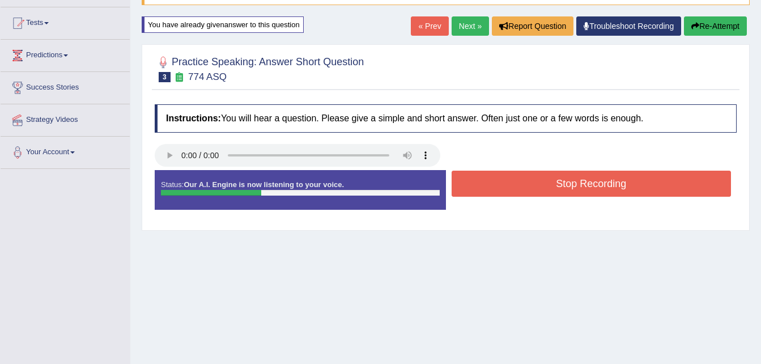
click at [571, 188] on button "Stop Recording" at bounding box center [591, 183] width 280 height 26
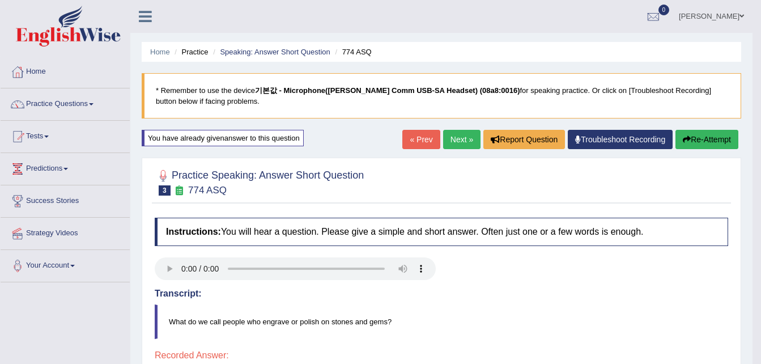
click at [453, 141] on link "Next »" at bounding box center [461, 139] width 37 height 19
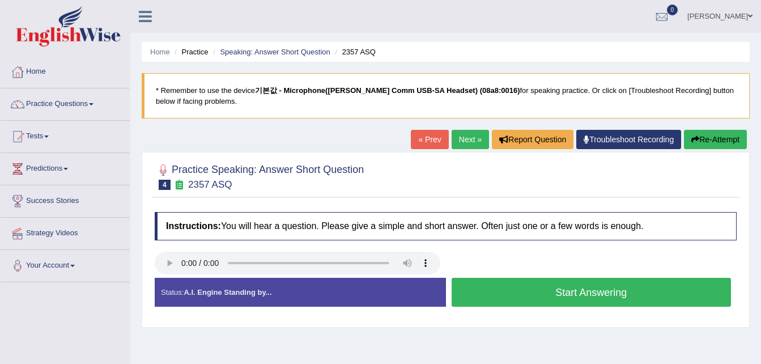
click at [72, 105] on link "Practice Questions" at bounding box center [65, 102] width 129 height 28
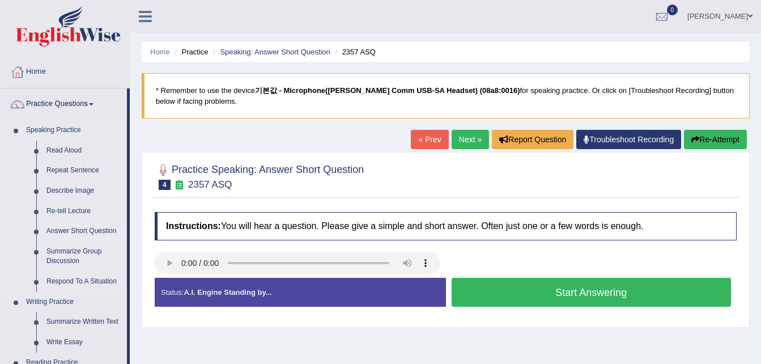
click at [84, 229] on link "Answer Short Question" at bounding box center [84, 231] width 86 height 20
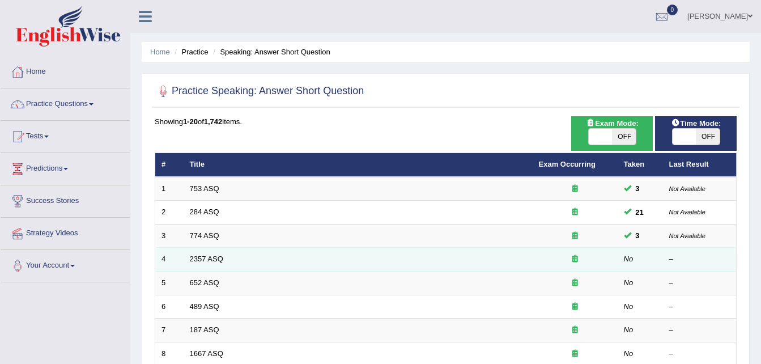
scroll to position [57, 0]
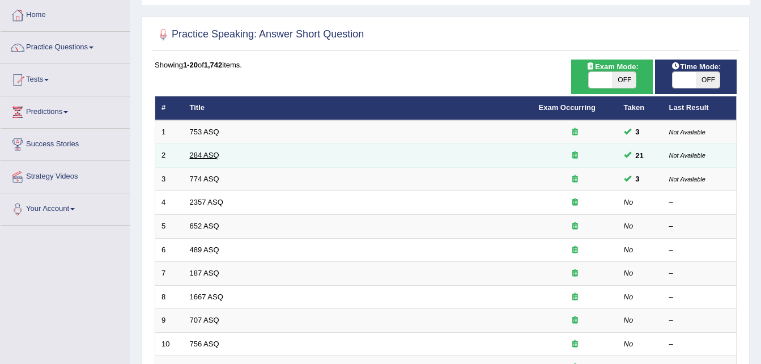
click at [203, 154] on link "284 ASQ" at bounding box center [204, 155] width 29 height 8
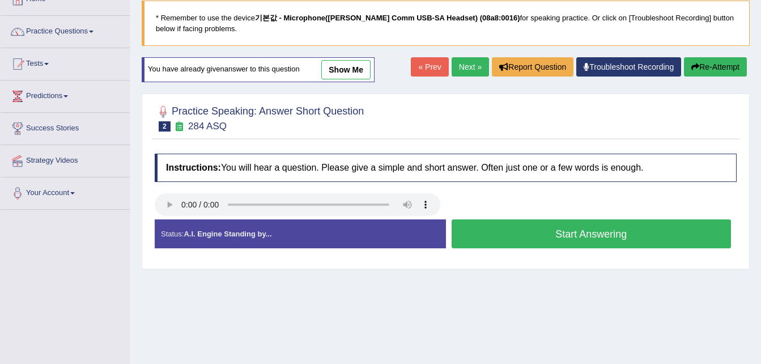
scroll to position [57, 0]
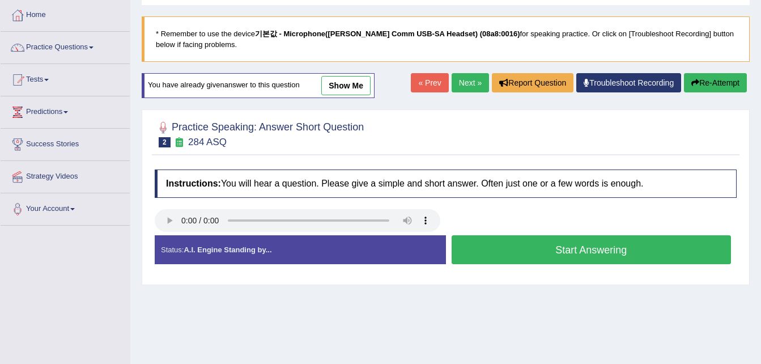
click at [587, 254] on button "Start Answering" at bounding box center [591, 249] width 280 height 29
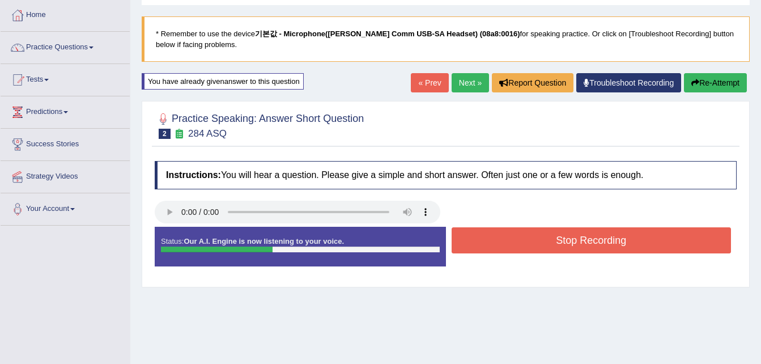
click at [590, 245] on button "Stop Recording" at bounding box center [591, 240] width 280 height 26
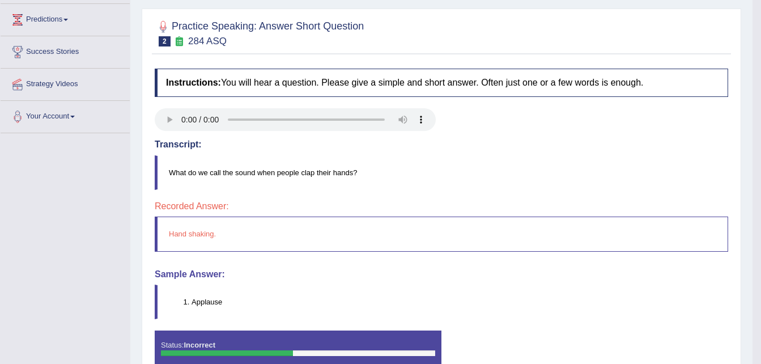
scroll to position [113, 0]
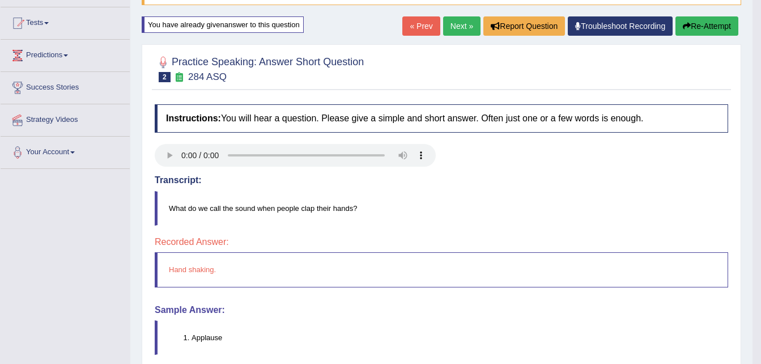
click at [706, 30] on button "Re-Attempt" at bounding box center [706, 25] width 63 height 19
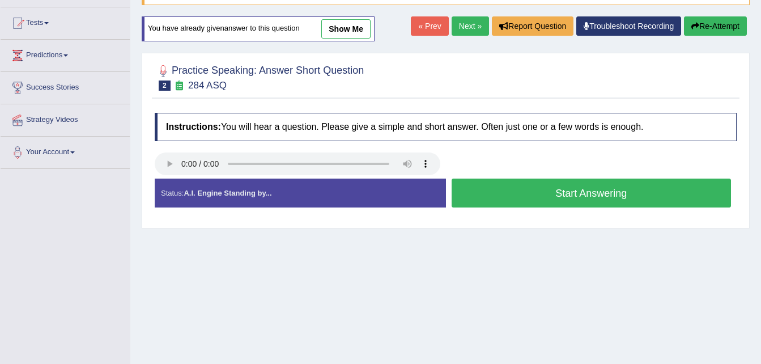
click at [592, 198] on button "Start Answering" at bounding box center [591, 192] width 280 height 29
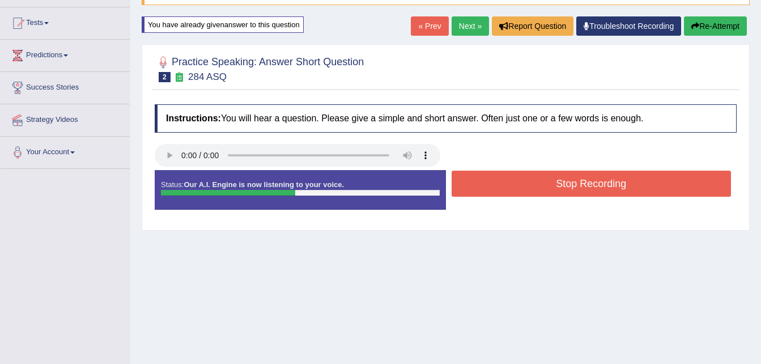
click at [600, 183] on button "Stop Recording" at bounding box center [591, 183] width 280 height 26
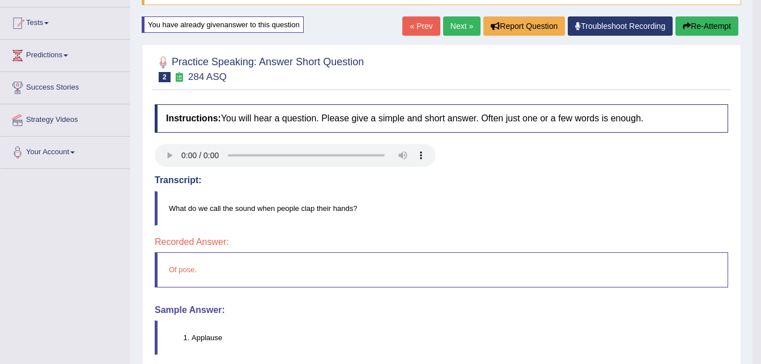
click at [703, 27] on button "Re-Attempt" at bounding box center [706, 25] width 63 height 19
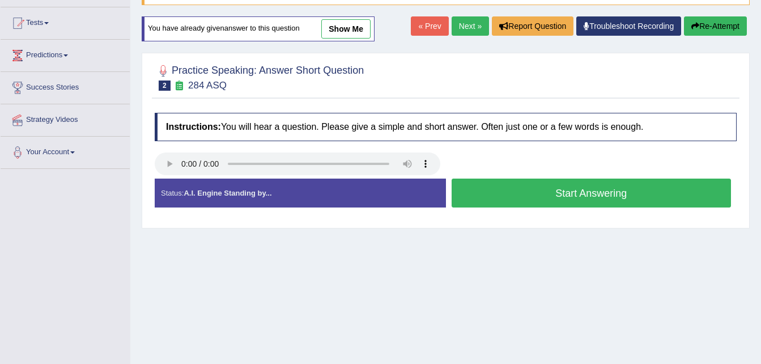
click at [581, 195] on button "Start Answering" at bounding box center [591, 192] width 280 height 29
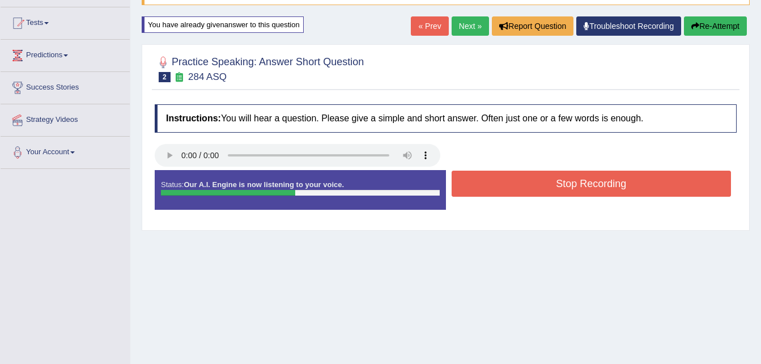
click at [586, 187] on button "Stop Recording" at bounding box center [591, 183] width 280 height 26
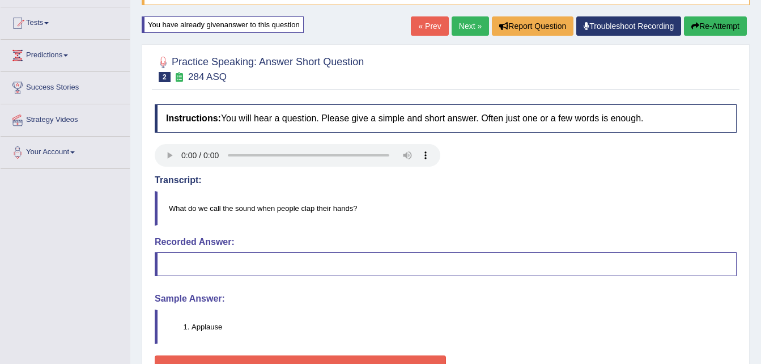
click at [709, 27] on button "Re-Attempt" at bounding box center [715, 25] width 63 height 19
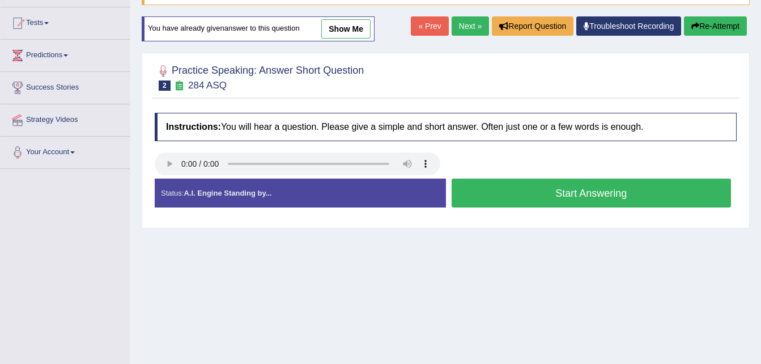
click at [588, 193] on button "Start Answering" at bounding box center [591, 192] width 280 height 29
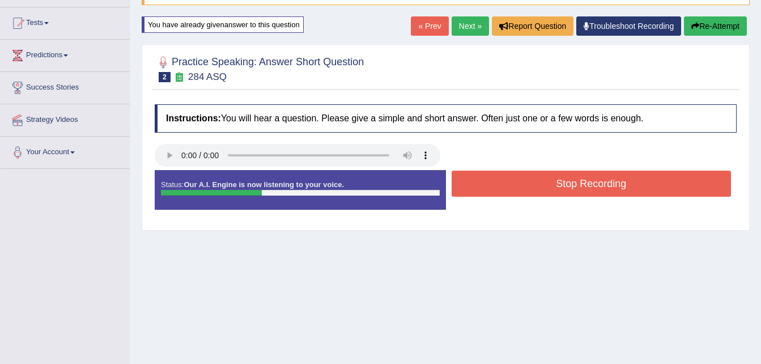
click at [600, 186] on button "Stop Recording" at bounding box center [591, 183] width 280 height 26
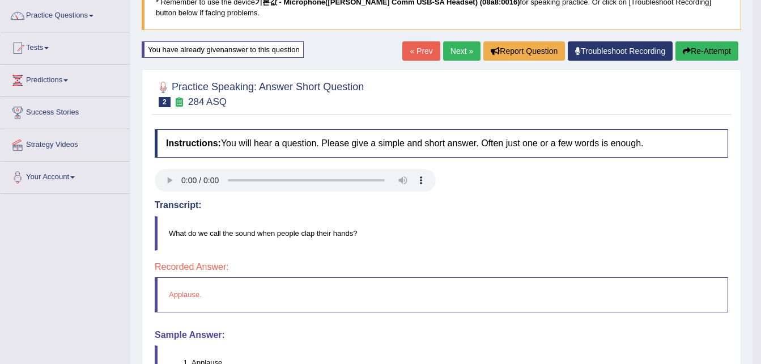
scroll to position [57, 0]
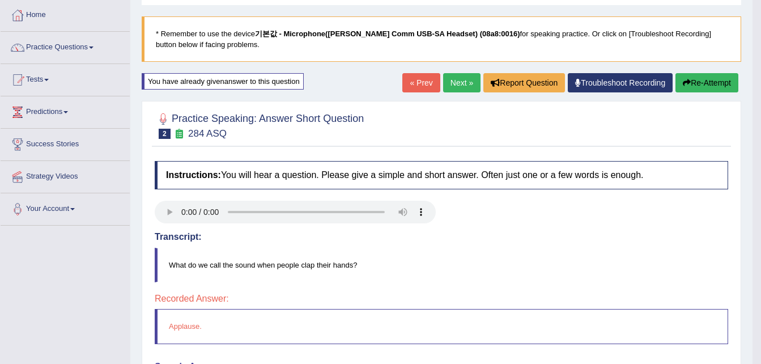
click at [713, 80] on button "Re-Attempt" at bounding box center [706, 82] width 63 height 19
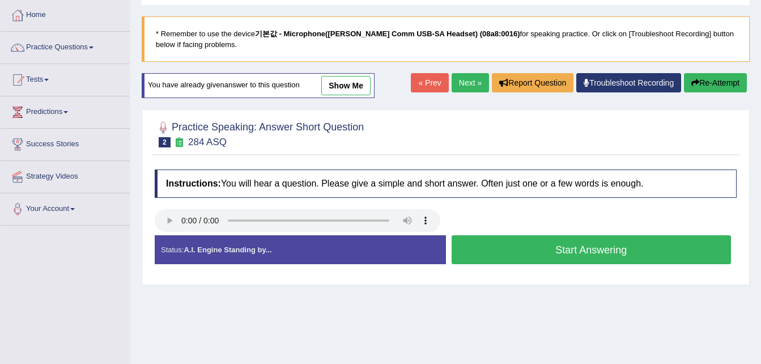
click at [575, 252] on button "Start Answering" at bounding box center [591, 249] width 280 height 29
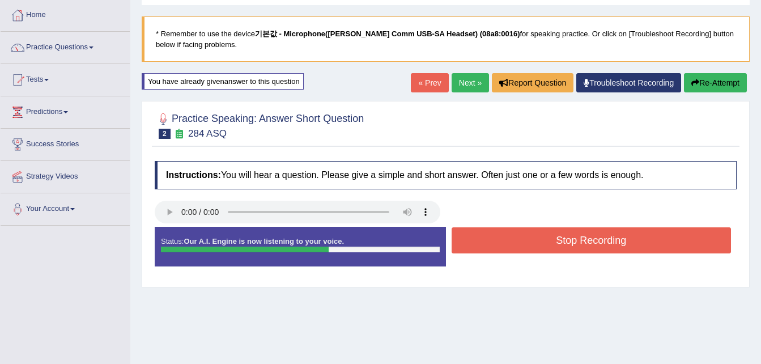
click at [575, 252] on button "Stop Recording" at bounding box center [591, 240] width 280 height 26
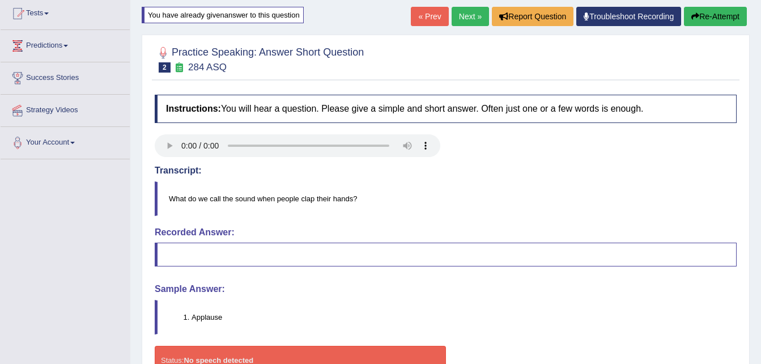
scroll to position [113, 0]
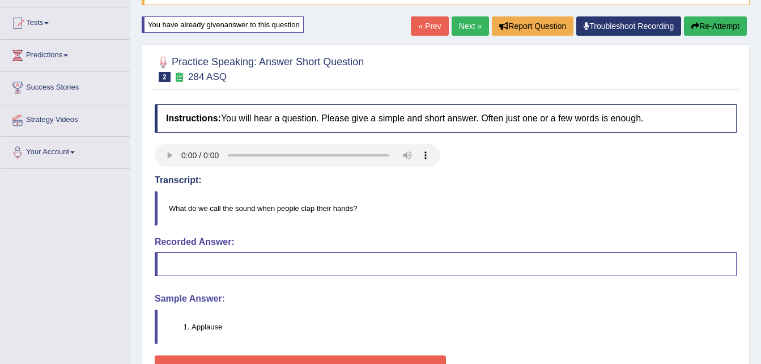
click at [711, 31] on button "Re-Attempt" at bounding box center [715, 25] width 63 height 19
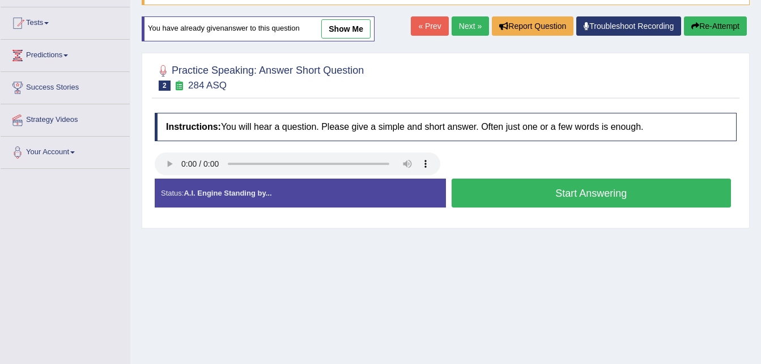
click at [603, 195] on button "Start Answering" at bounding box center [591, 192] width 280 height 29
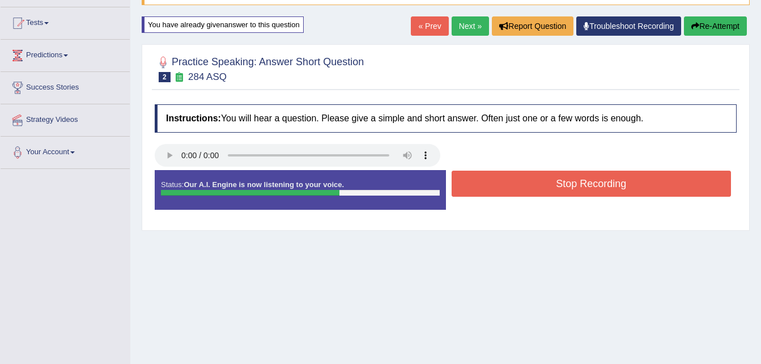
click at [600, 186] on button "Stop Recording" at bounding box center [591, 183] width 280 height 26
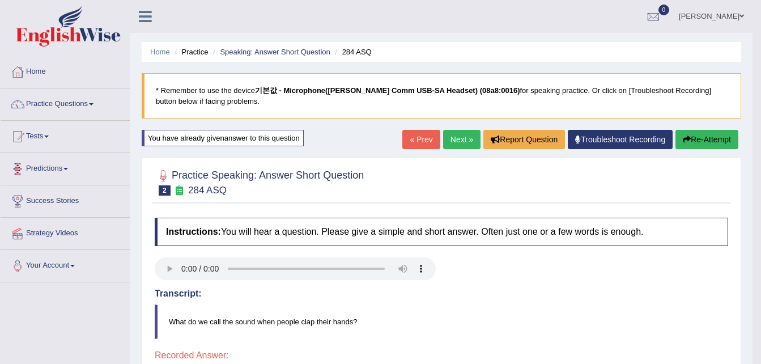
click at [59, 167] on link "Predictions" at bounding box center [65, 167] width 129 height 28
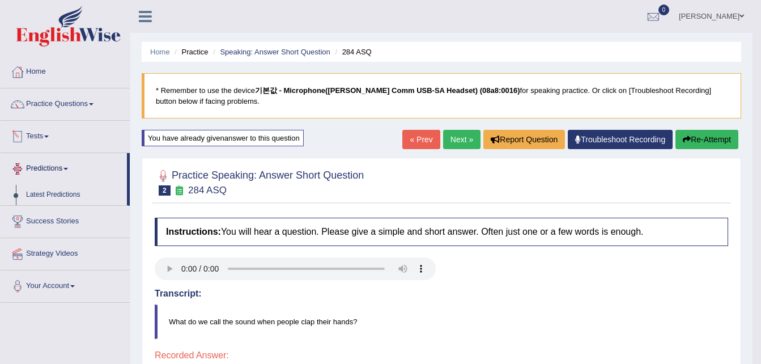
click at [44, 138] on link "Tests" at bounding box center [65, 135] width 129 height 28
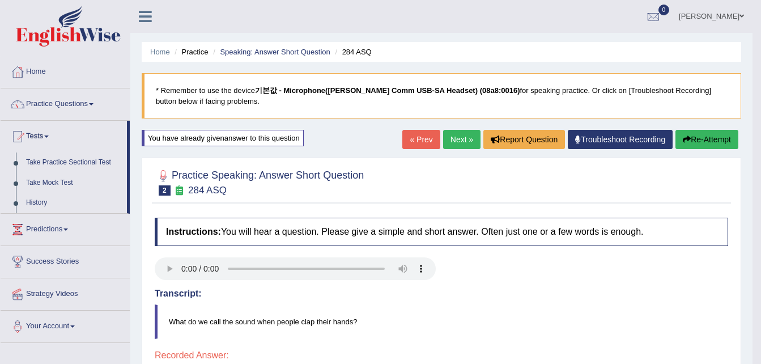
click at [67, 100] on link "Practice Questions" at bounding box center [65, 102] width 129 height 28
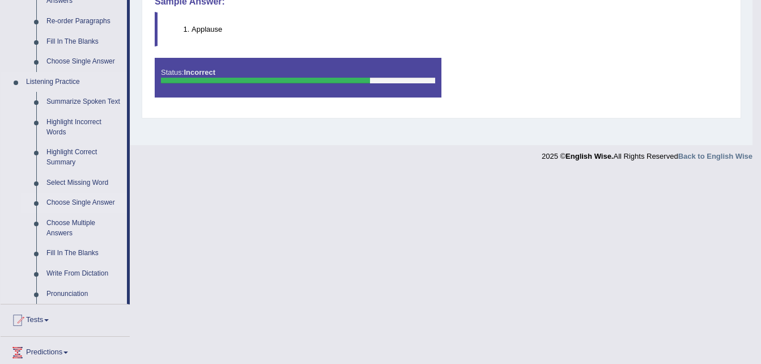
scroll to position [453, 0]
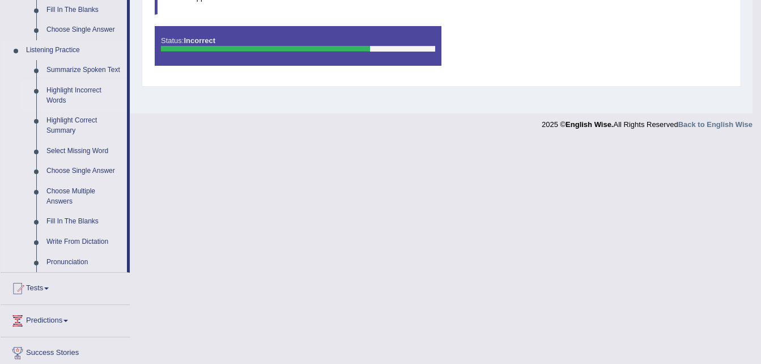
click at [71, 90] on link "Highlight Incorrect Words" at bounding box center [84, 95] width 86 height 30
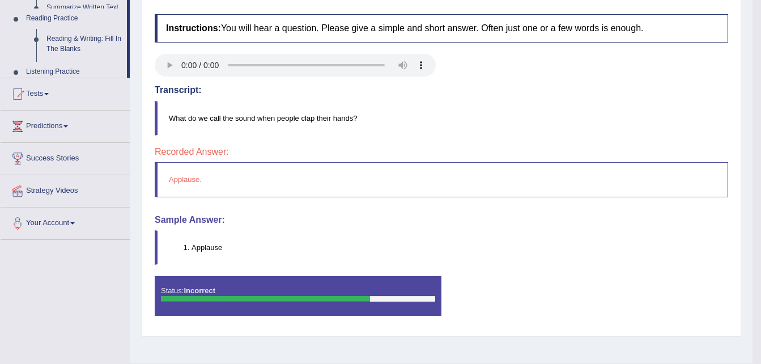
scroll to position [135, 0]
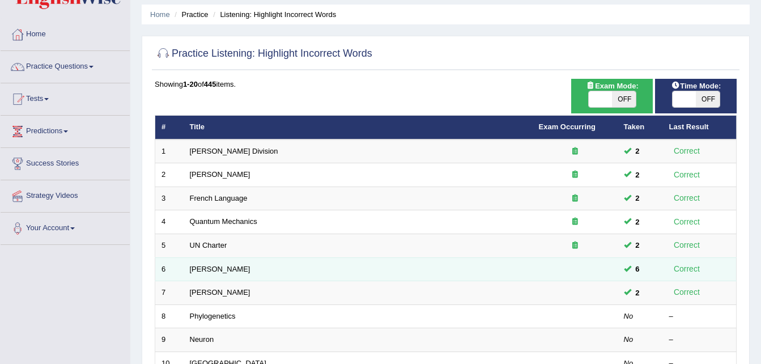
scroll to position [113, 0]
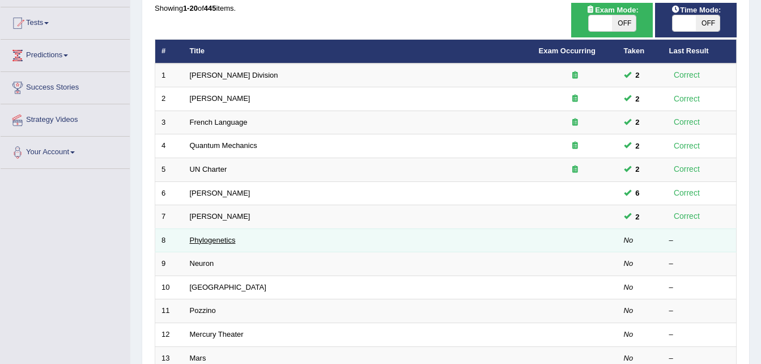
click at [209, 238] on link "Phylogenetics" at bounding box center [213, 240] width 46 height 8
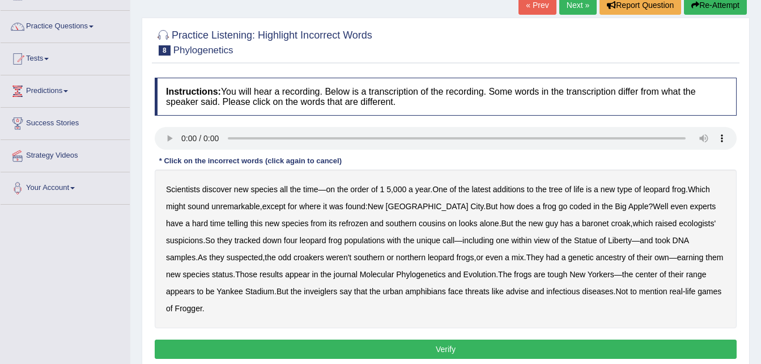
scroll to position [113, 0]
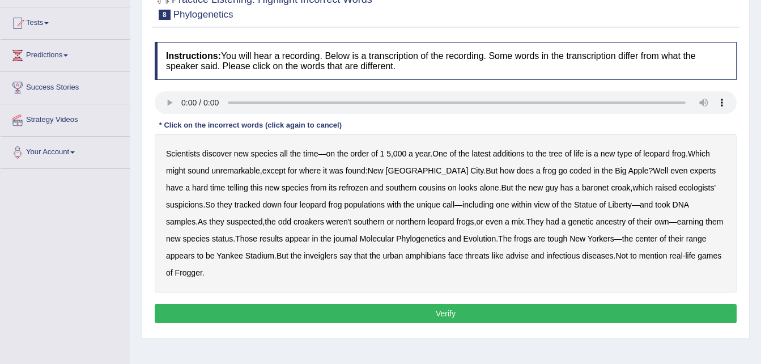
click at [569, 172] on b "coded" at bounding box center [580, 170] width 22 height 9
click at [558, 172] on b "go" at bounding box center [562, 170] width 9 height 9
click at [569, 168] on b "coded" at bounding box center [580, 170] width 22 height 9
click at [558, 168] on b "go" at bounding box center [562, 170] width 9 height 9
click at [582, 188] on b "baronet" at bounding box center [595, 187] width 27 height 9
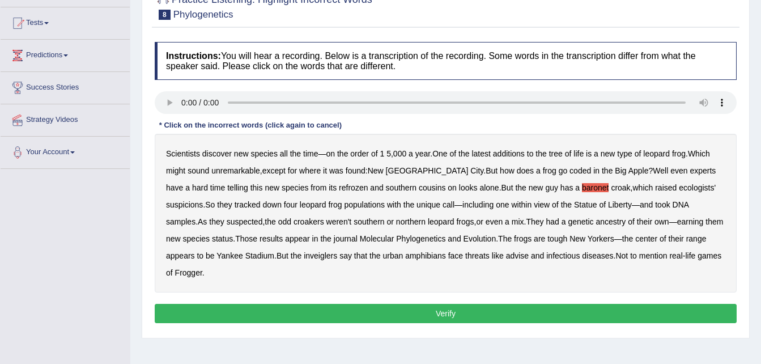
click at [567, 220] on b "genetic" at bounding box center [579, 221] width 25 height 9
click at [304, 255] on b "inveiglers" at bounding box center [320, 255] width 33 height 9
click at [447, 304] on button "Verify" at bounding box center [446, 313] width 582 height 19
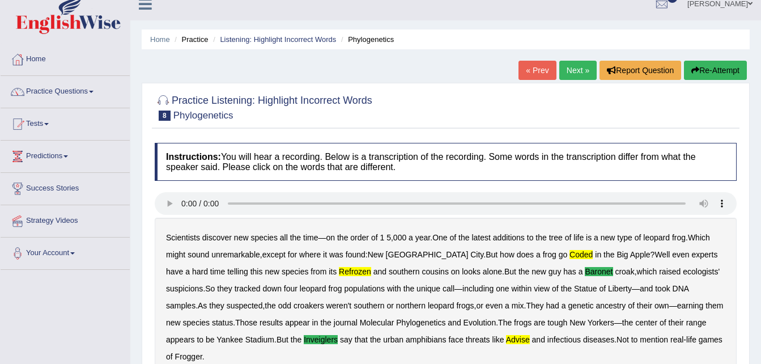
scroll to position [0, 0]
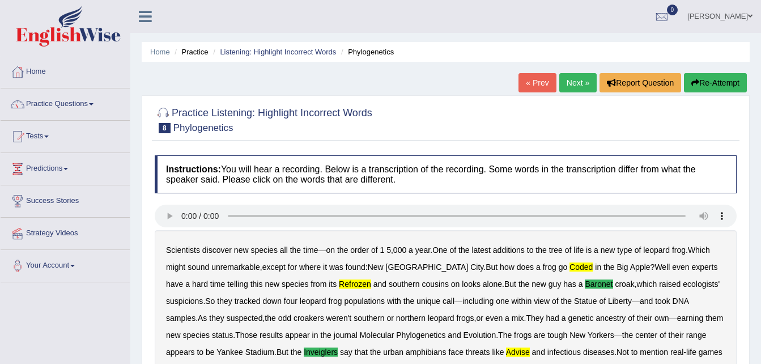
click at [708, 82] on button "Re-Attempt" at bounding box center [715, 82] width 63 height 19
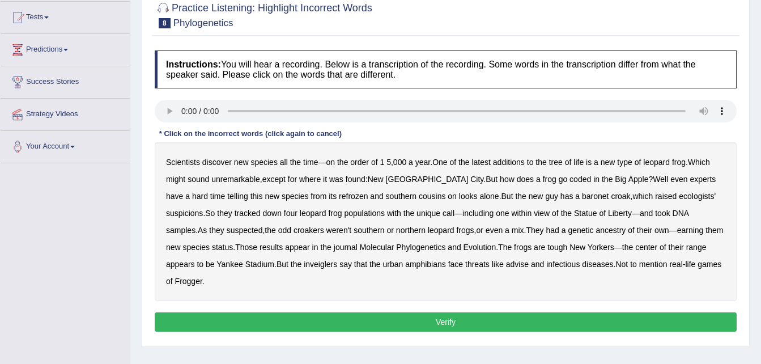
scroll to position [170, 0]
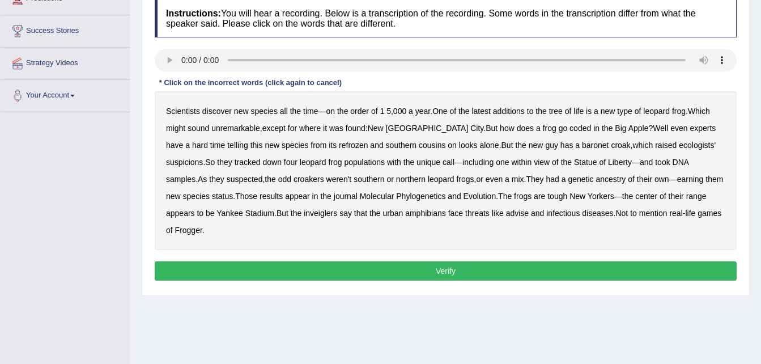
click at [446, 261] on button "Verify" at bounding box center [446, 270] width 582 height 19
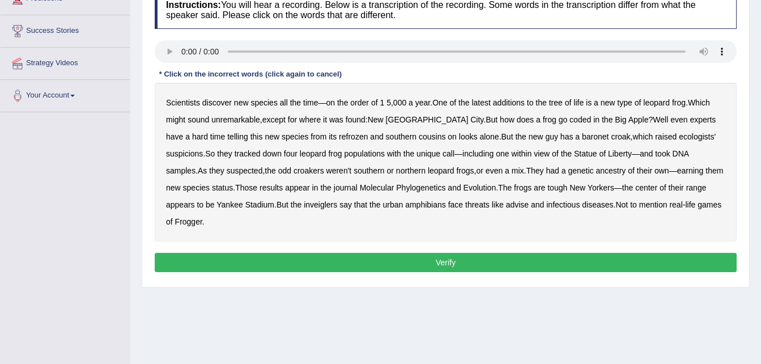
click at [569, 119] on b "coded" at bounding box center [580, 119] width 22 height 9
click at [339, 135] on b "refrozen" at bounding box center [353, 136] width 29 height 9
click at [582, 134] on b "baronet" at bounding box center [595, 136] width 27 height 9
click at [304, 206] on b "inveiglers" at bounding box center [320, 204] width 33 height 9
click at [506, 205] on b "advise" at bounding box center [517, 204] width 23 height 9
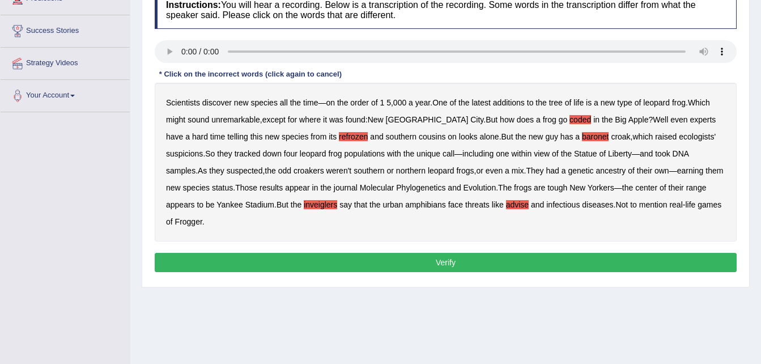
click at [437, 253] on button "Verify" at bounding box center [446, 262] width 582 height 19
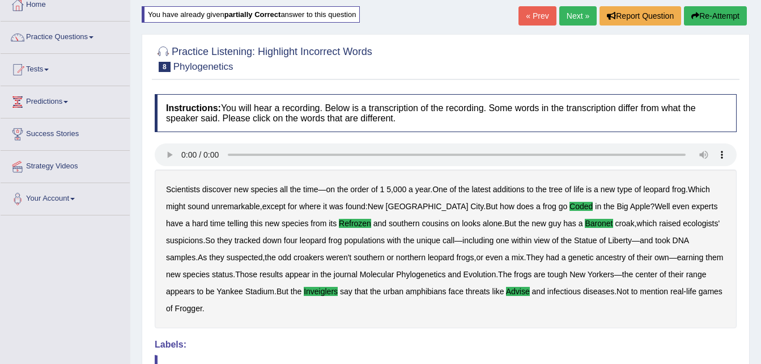
scroll to position [61, 0]
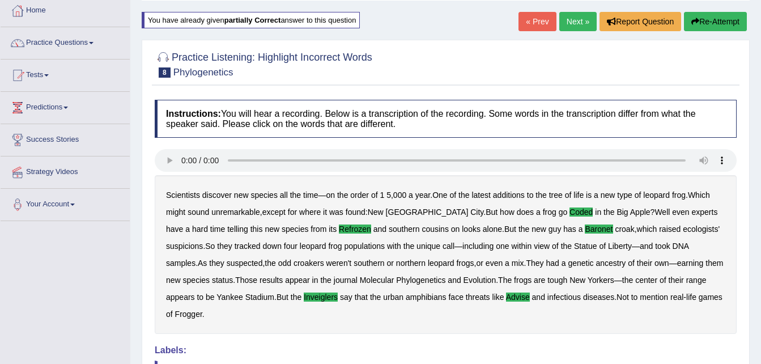
click at [587, 16] on link "Next »" at bounding box center [577, 21] width 37 height 19
